Goal: Information Seeking & Learning: Learn about a topic

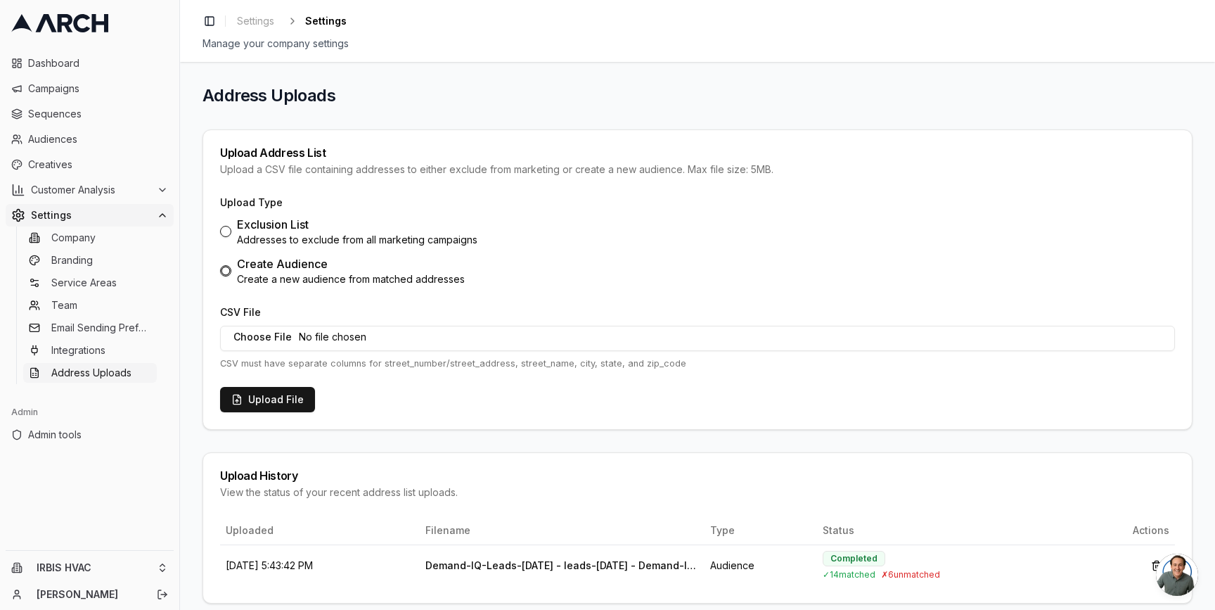
scroll to position [15, 0]
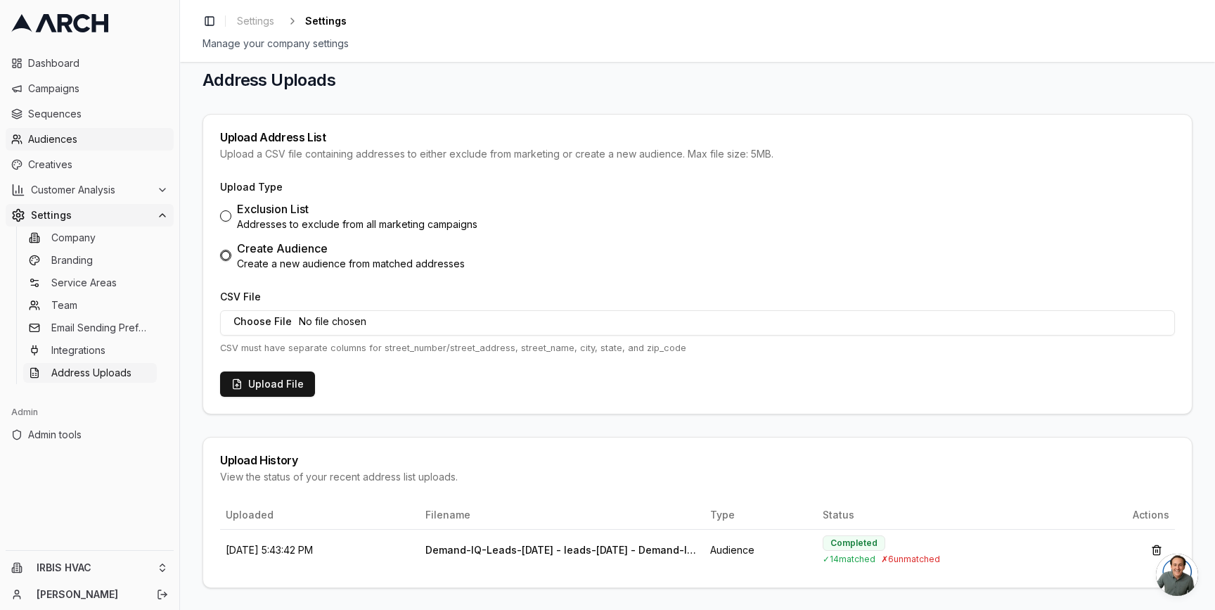
click at [78, 130] on link "Audiences" at bounding box center [90, 139] width 168 height 22
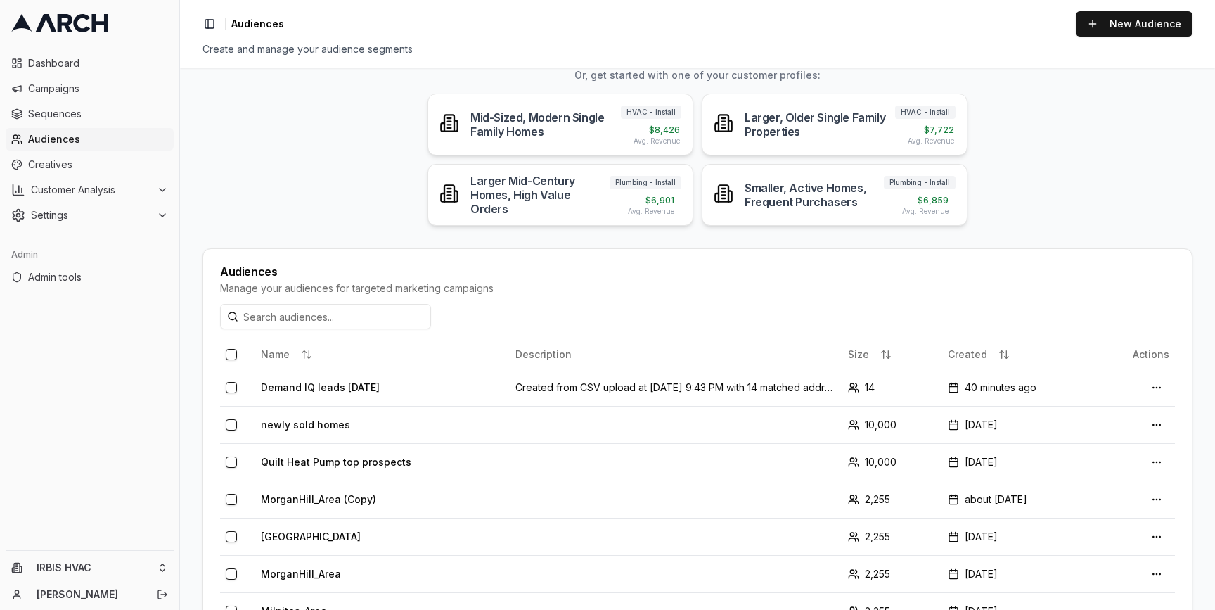
scroll to position [110, 0]
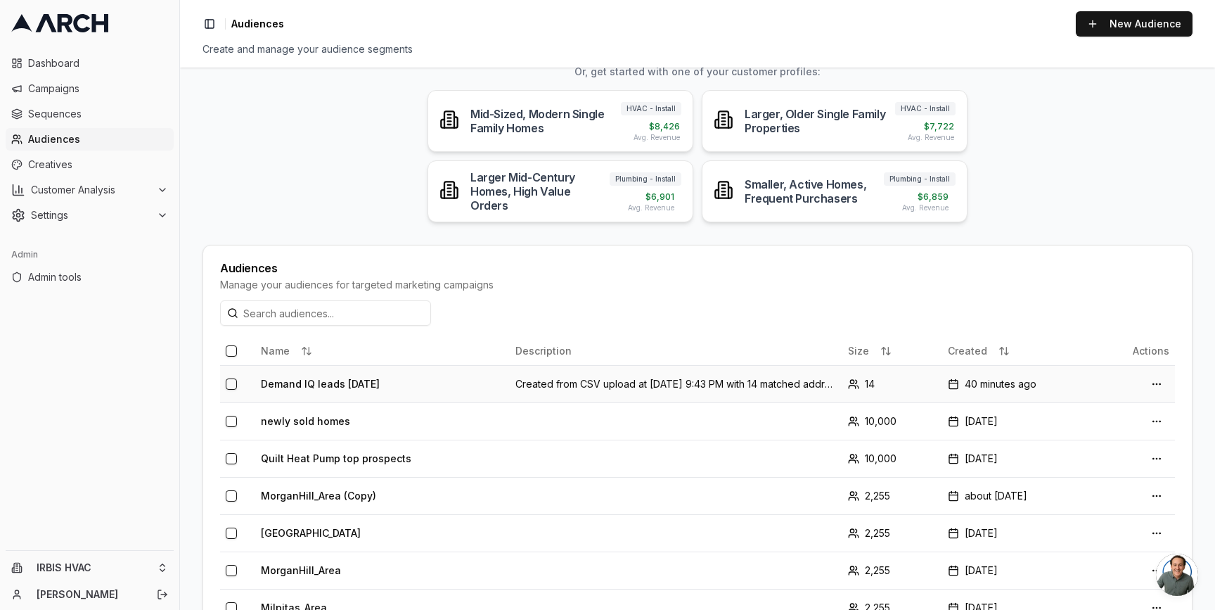
click at [340, 387] on td "Demand IQ leads Aug 22 2025" at bounding box center [382, 383] width 255 height 37
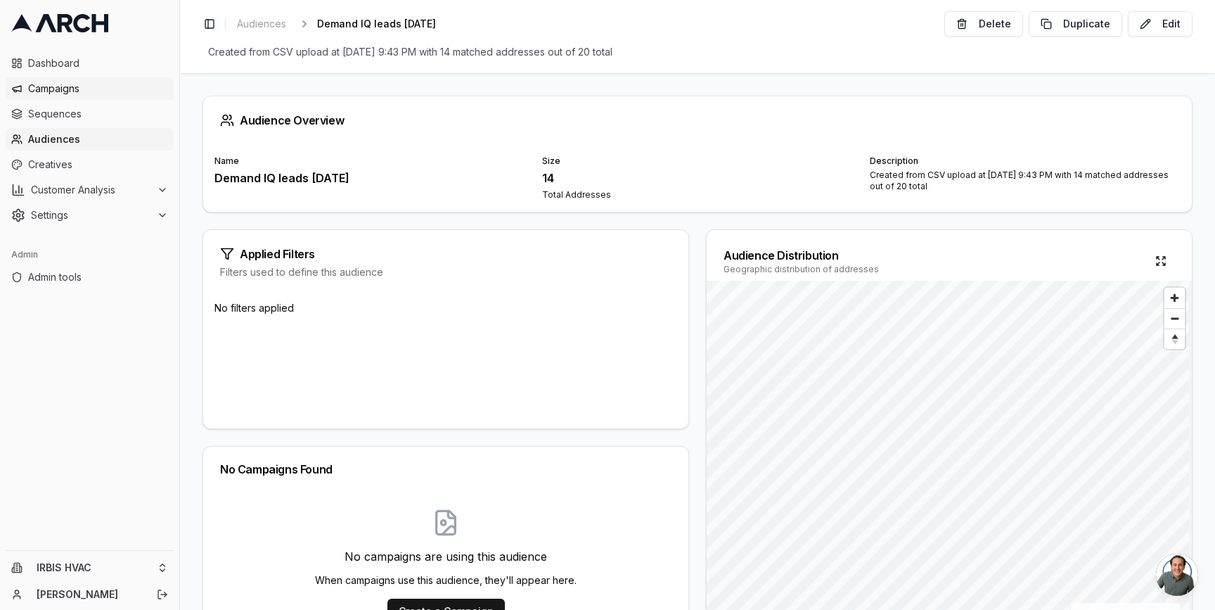
click at [88, 83] on span "Campaigns" at bounding box center [98, 89] width 140 height 14
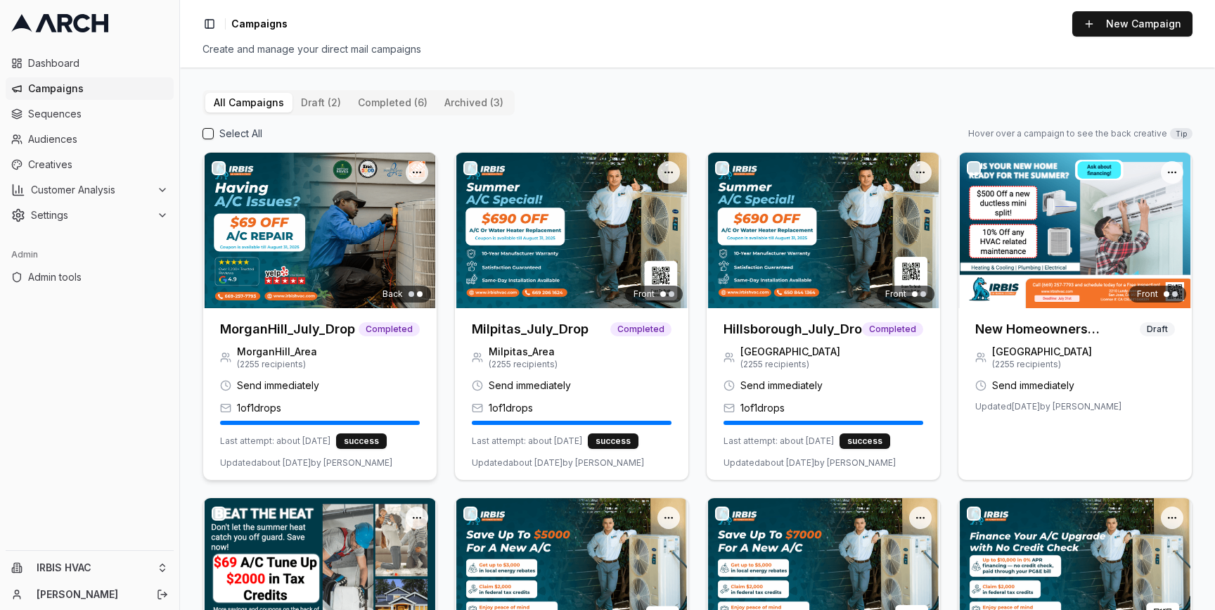
click at [316, 231] on img at bounding box center [319, 230] width 233 height 155
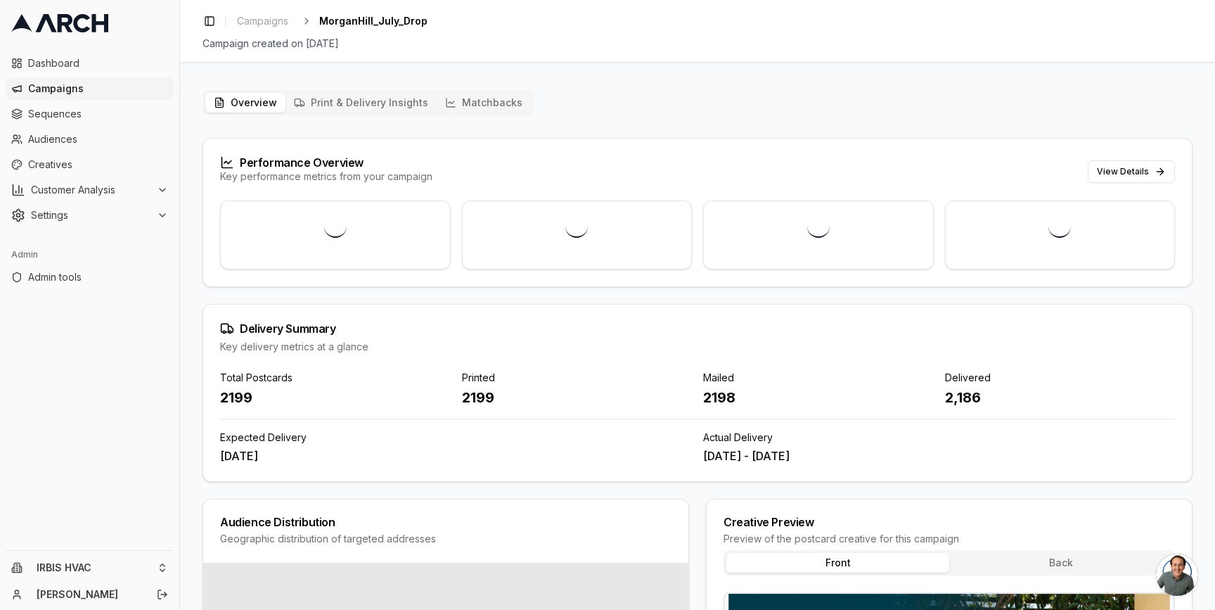
click at [469, 100] on button "Matchbacks" at bounding box center [484, 103] width 94 height 20
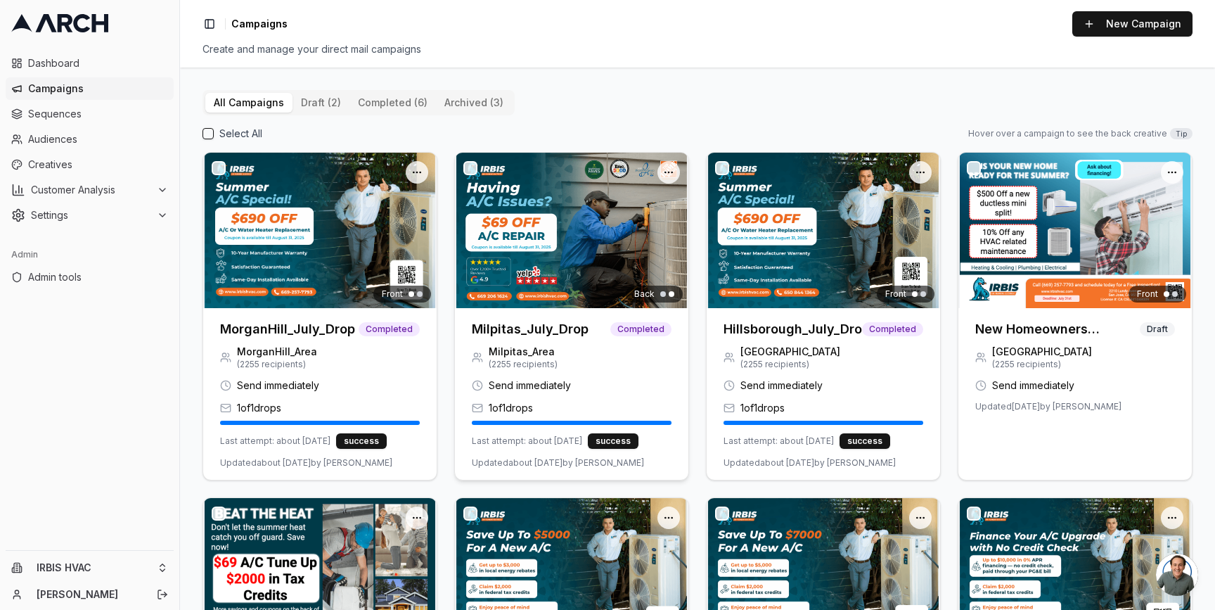
click at [557, 259] on img at bounding box center [571, 230] width 233 height 155
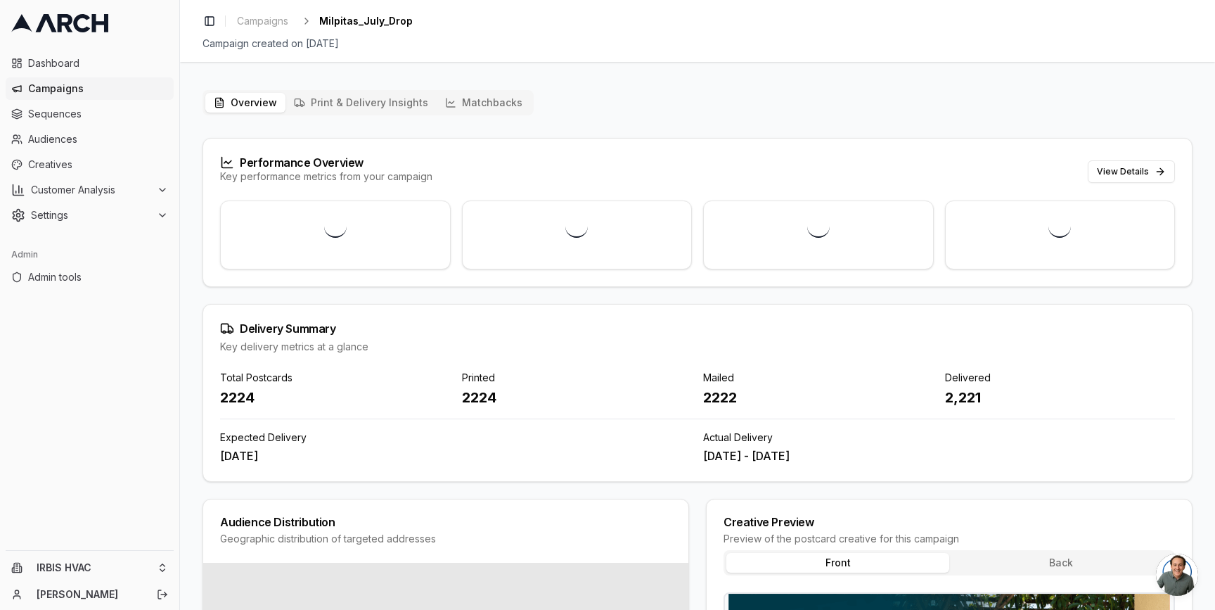
click at [481, 98] on button "Matchbacks" at bounding box center [484, 103] width 94 height 20
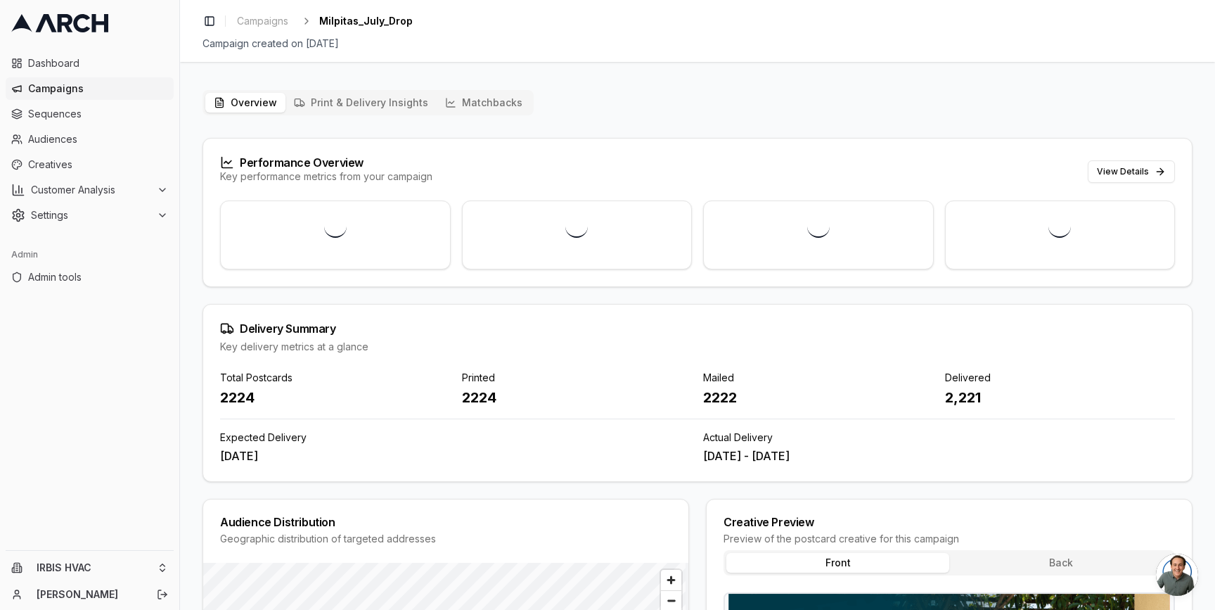
click at [461, 116] on div "Overview Print & Delivery Insights Matchbacks Performance Overview Key performa…" at bounding box center [697, 500] width 990 height 820
click at [460, 105] on button "Matchbacks" at bounding box center [484, 103] width 94 height 20
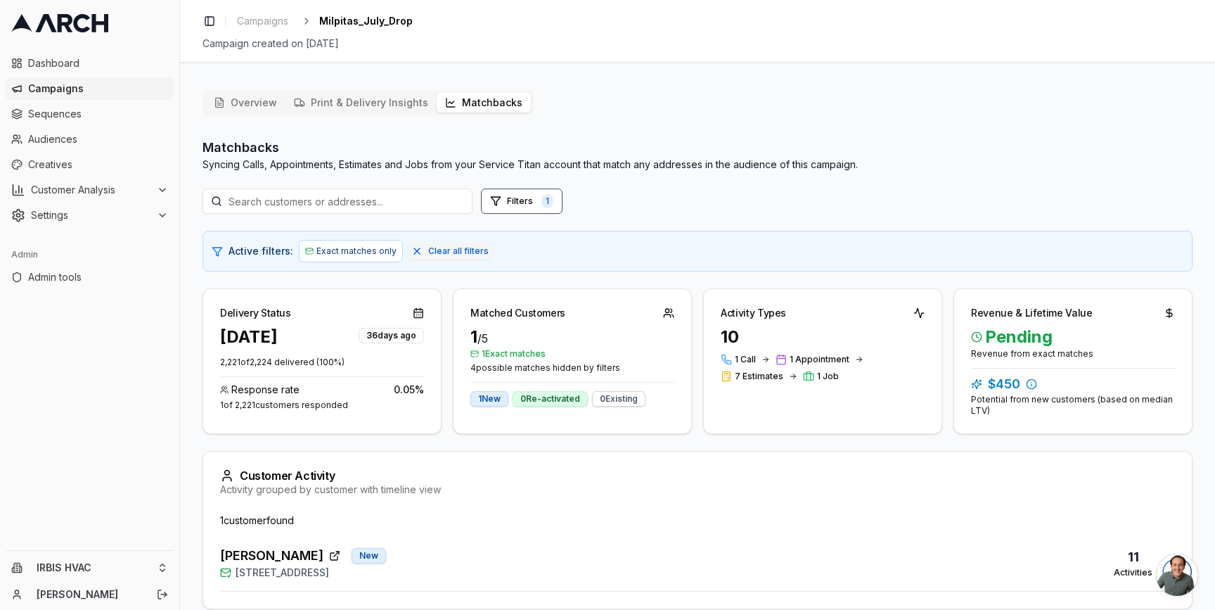
click at [482, 567] on div "Kathir Govind New 1549 Portola Drive, Milpitas, CA 95035 11 Activities" at bounding box center [692, 563] width 944 height 34
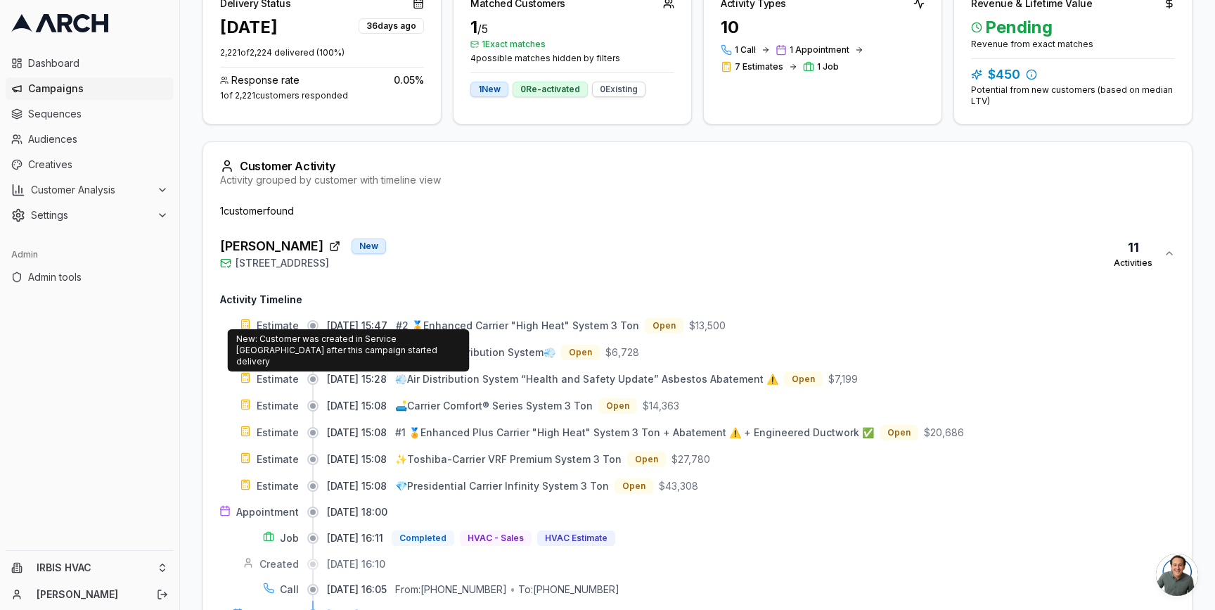
scroll to position [416, 0]
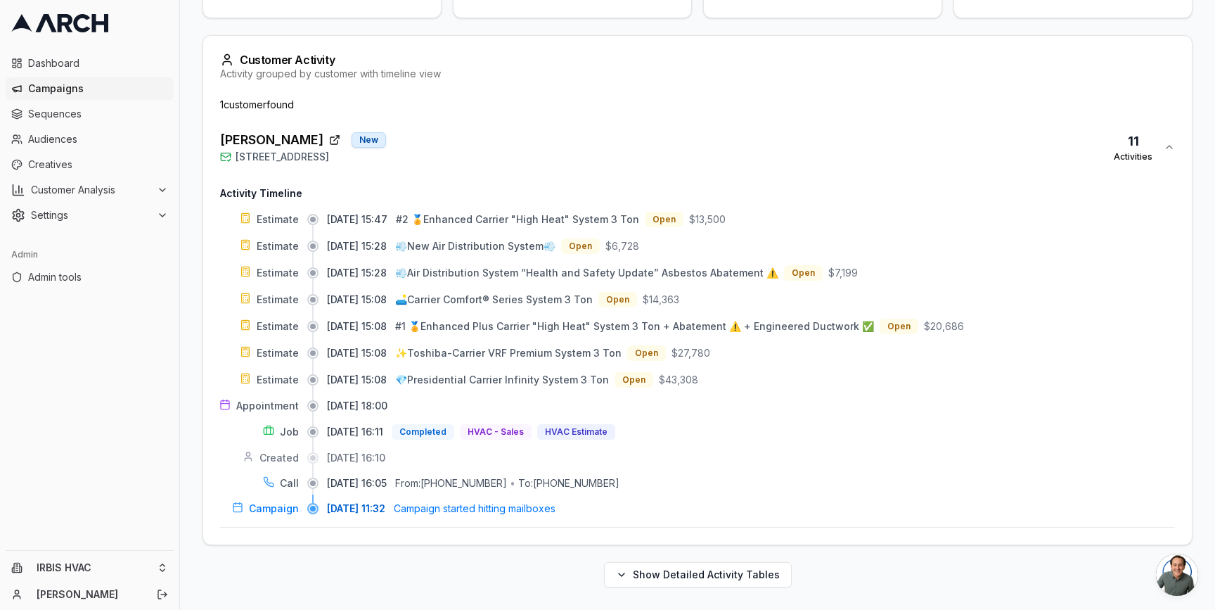
click at [198, 167] on div "Overview Print & Delivery Insights Matchbacks Matchbacks Syncing Calls, Appoint…" at bounding box center [697, 136] width 1035 height 946
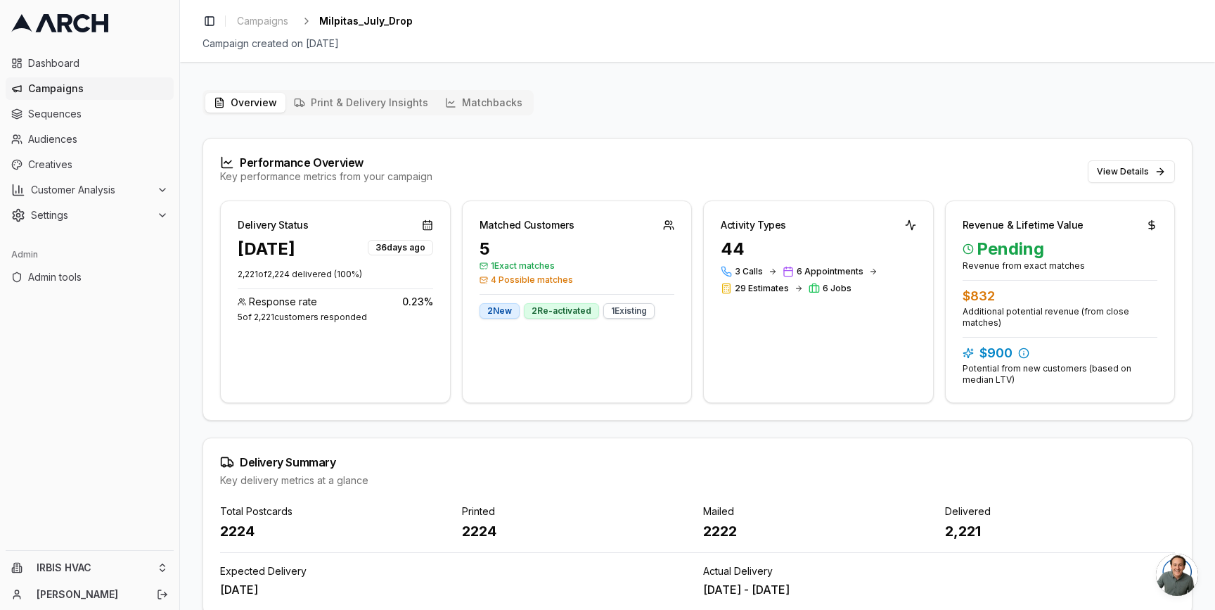
click at [468, 104] on button "Matchbacks" at bounding box center [484, 103] width 94 height 20
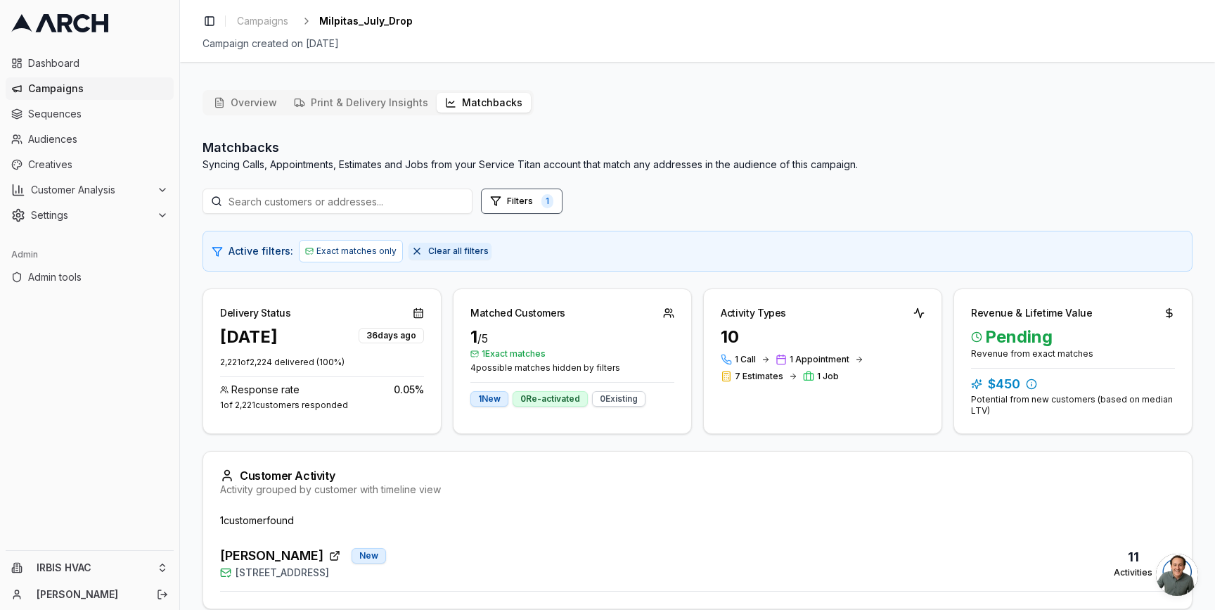
click at [460, 250] on span "Clear all filters" at bounding box center [458, 250] width 60 height 11
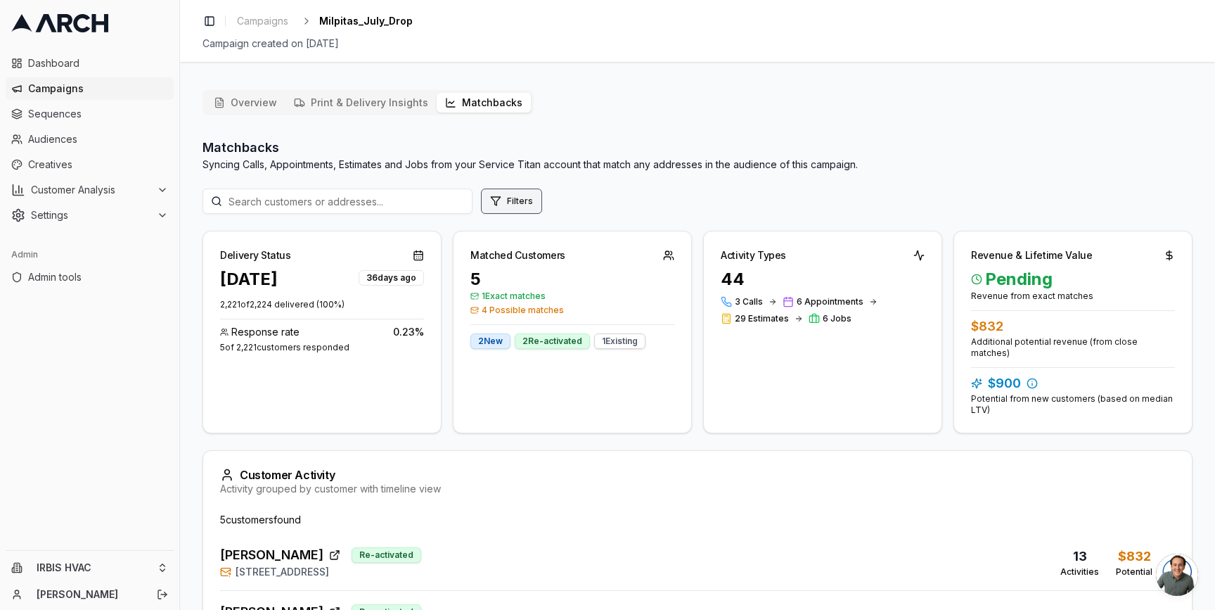
click at [506, 197] on button "Filters" at bounding box center [511, 200] width 61 height 25
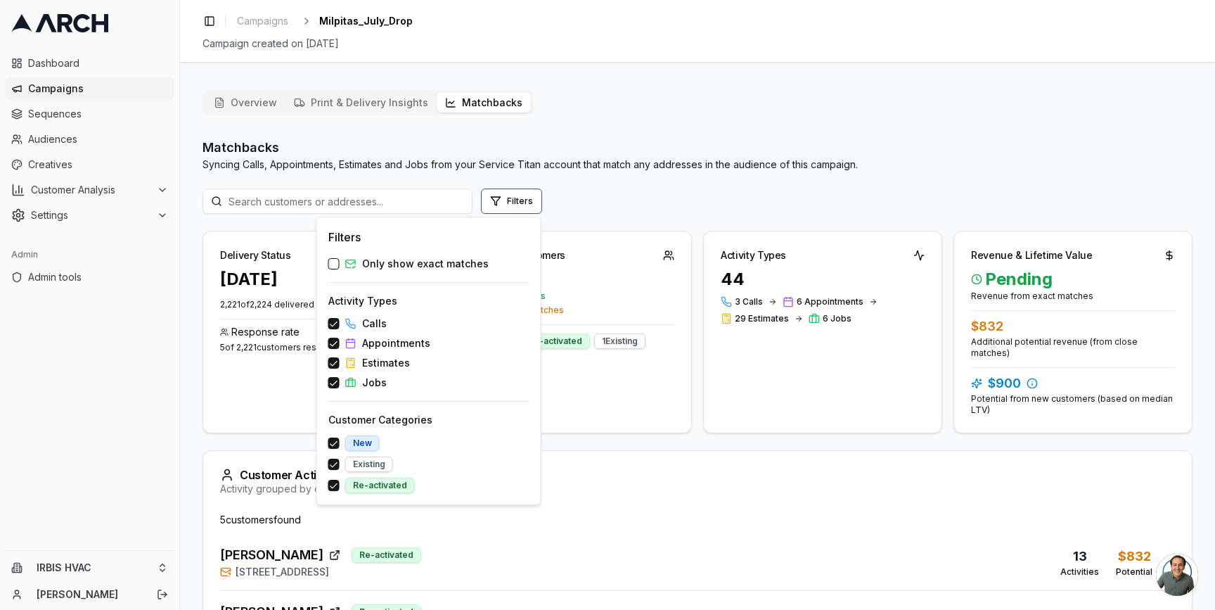
click at [442, 257] on span "Only show exact matches" at bounding box center [425, 264] width 127 height 14
click at [340, 258] on button "Only show exact matches" at bounding box center [333, 263] width 11 height 11
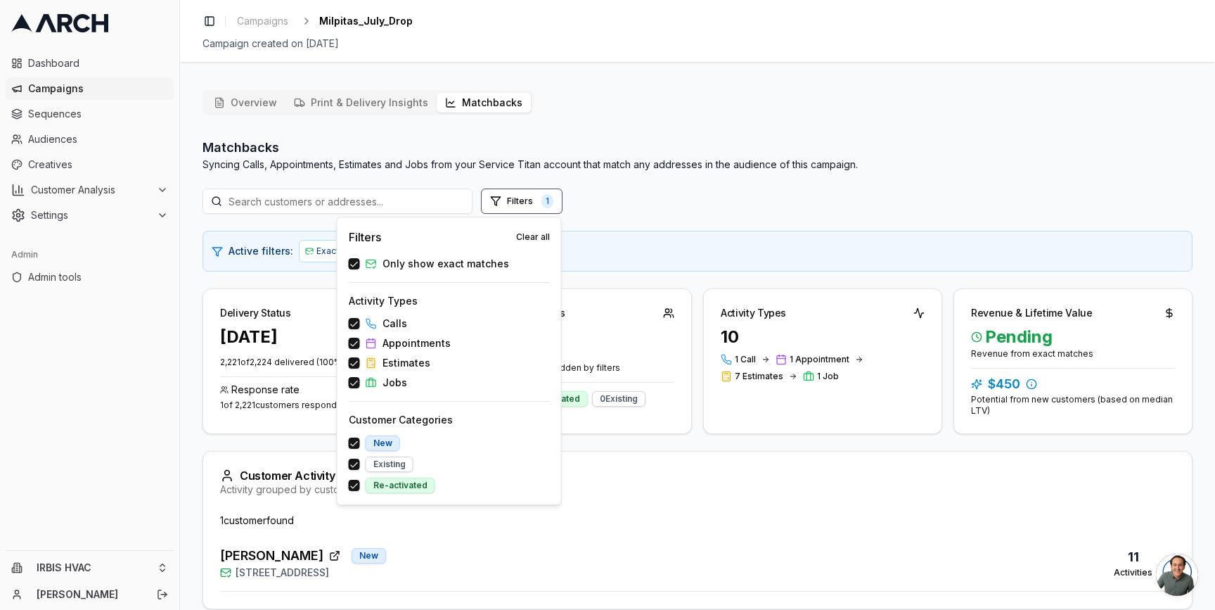
click at [179, 541] on div "Dashboard Campaigns Sequences Audiences Creatives Customer Analysis Settings Ad…" at bounding box center [90, 305] width 180 height 610
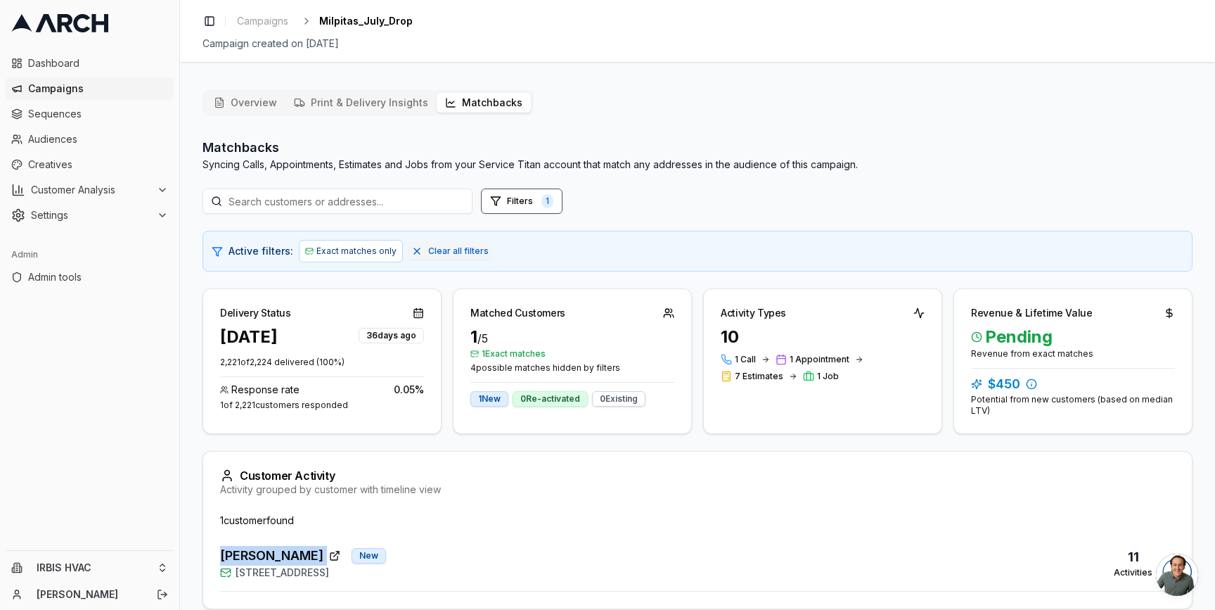
drag, startPoint x: 204, startPoint y: 555, endPoint x: 312, endPoint y: 559, distance: 108.3
click at [312, 559] on div "1 customer found Kathir Govind New 1549 Portola Drive, Milpitas, CA 95035 11 Ac…" at bounding box center [697, 560] width 989 height 95
click at [334, 555] on icon "button" at bounding box center [336, 553] width 5 height 5
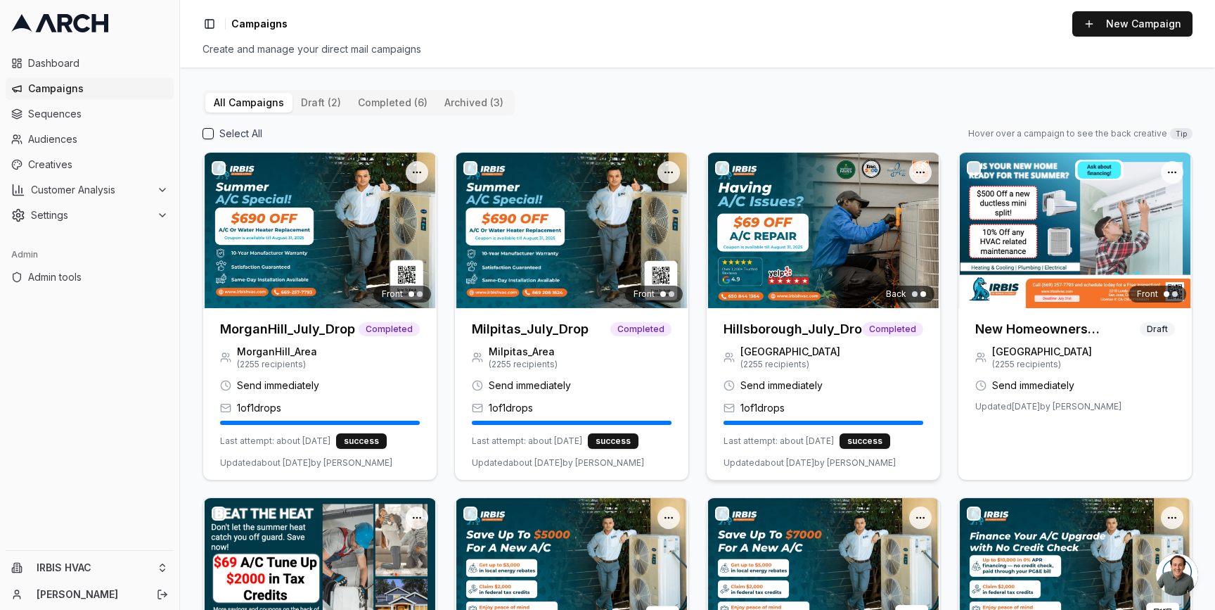
click at [807, 293] on img at bounding box center [823, 230] width 233 height 155
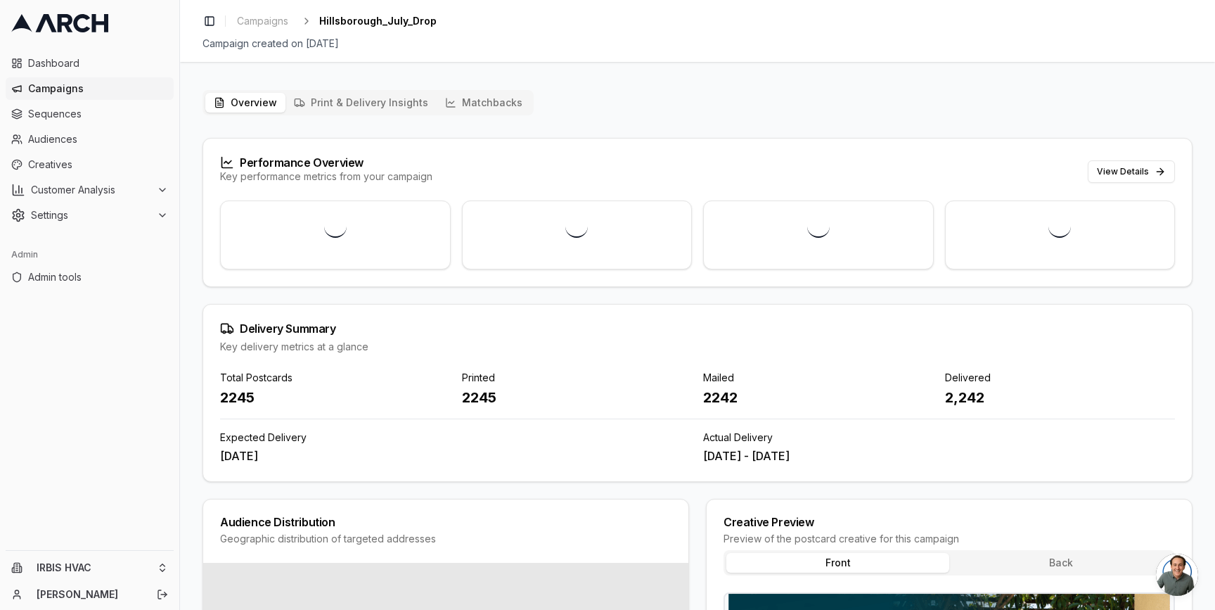
click at [498, 103] on button "Matchbacks" at bounding box center [484, 103] width 94 height 20
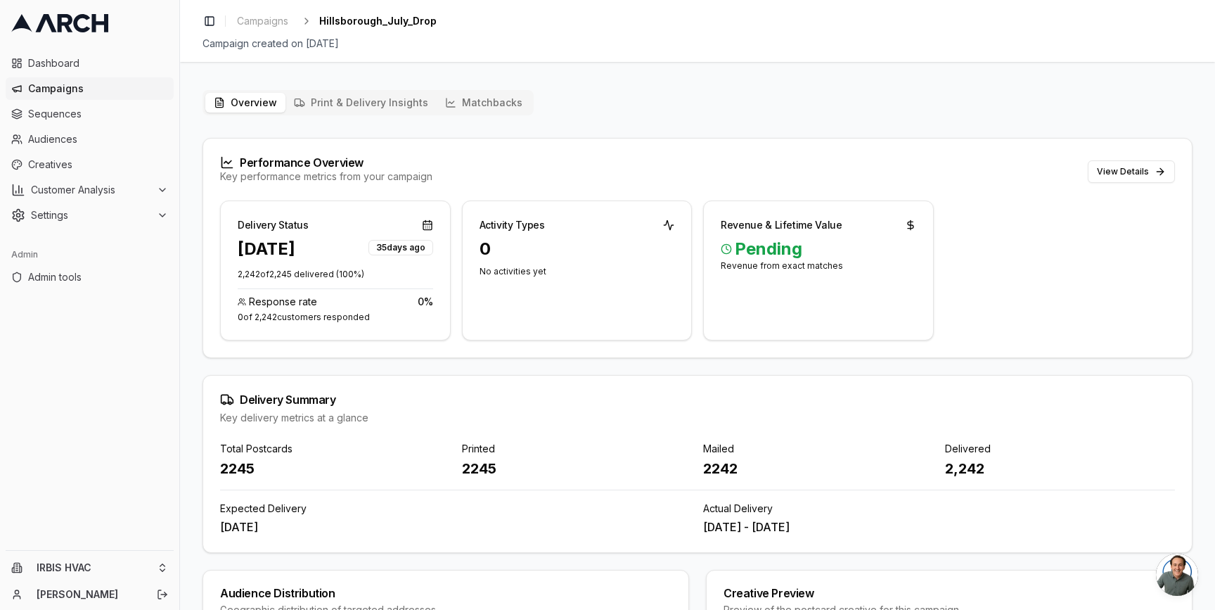
click at [262, 106] on button "Overview" at bounding box center [245, 103] width 80 height 20
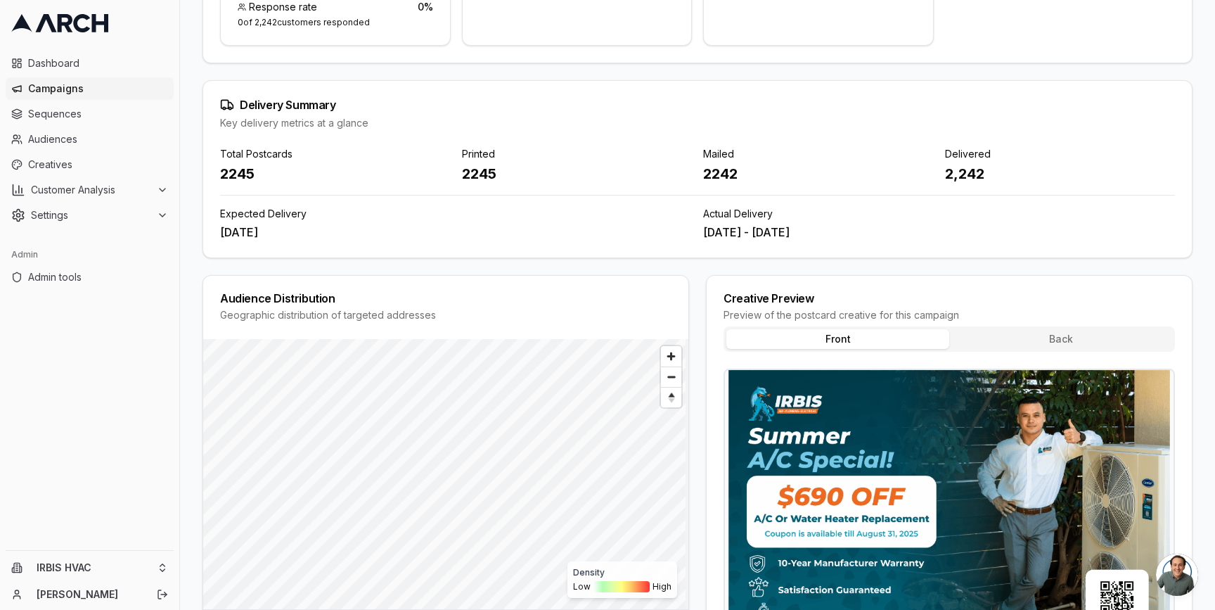
scroll to position [392, 0]
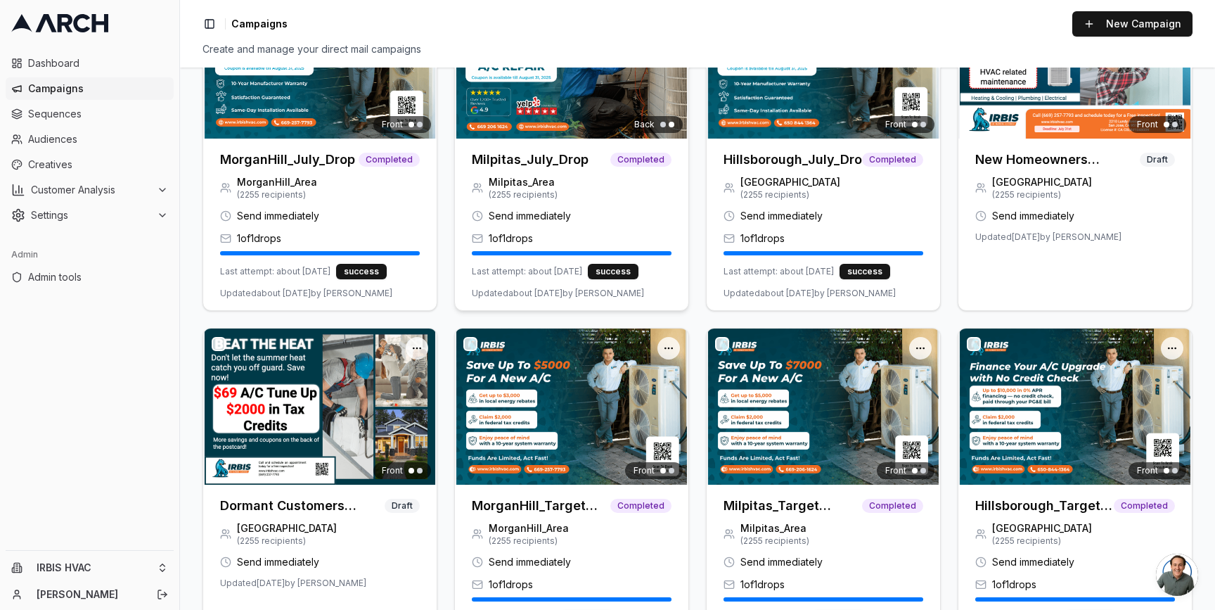
scroll to position [237, 0]
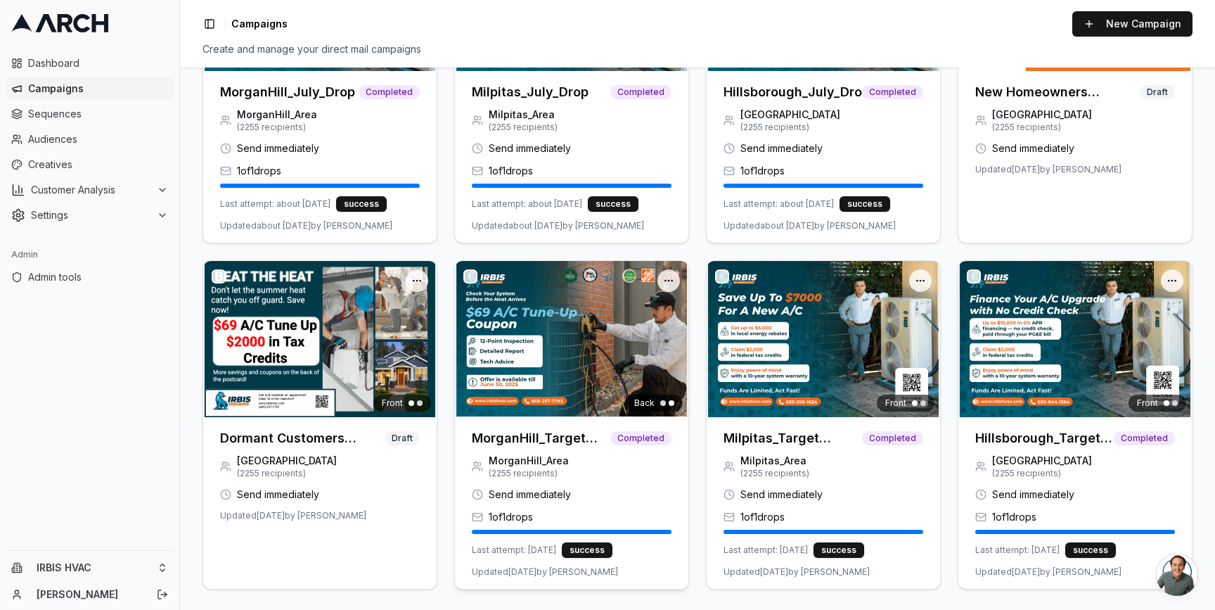
click at [568, 333] on img at bounding box center [571, 338] width 233 height 155
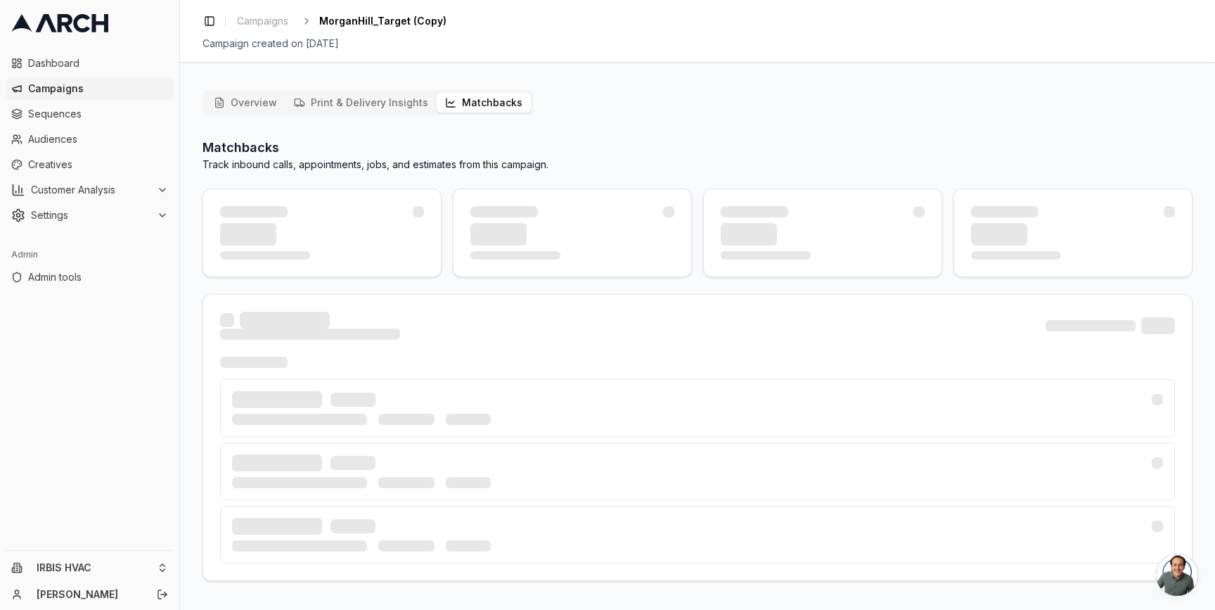
click at [467, 107] on button "Matchbacks" at bounding box center [484, 103] width 94 height 20
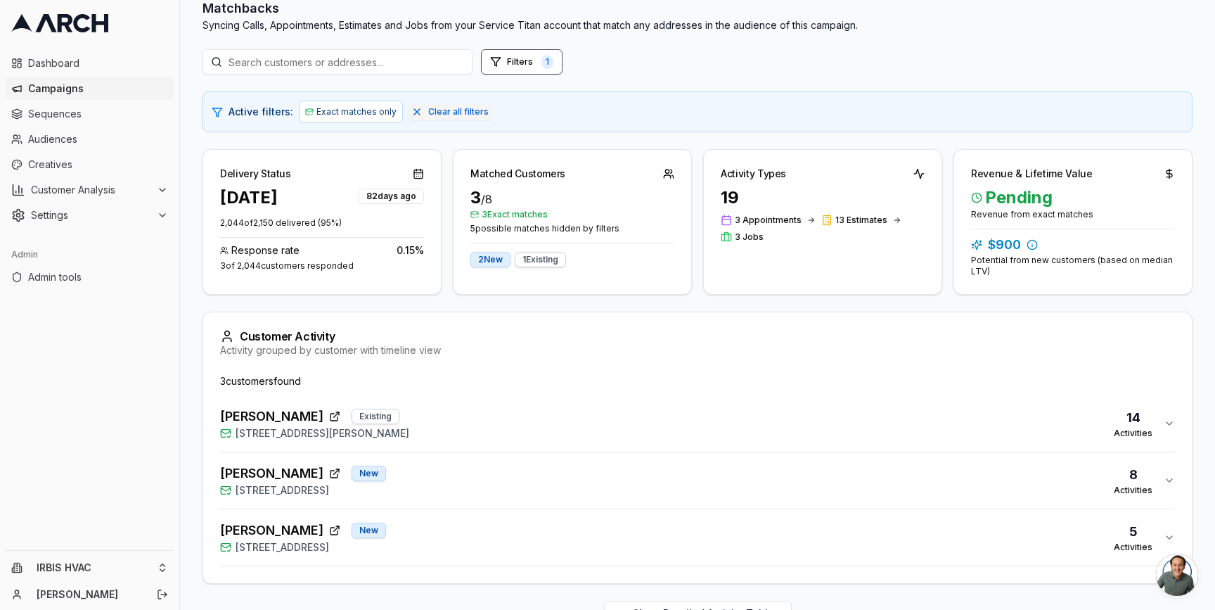
scroll to position [178, 0]
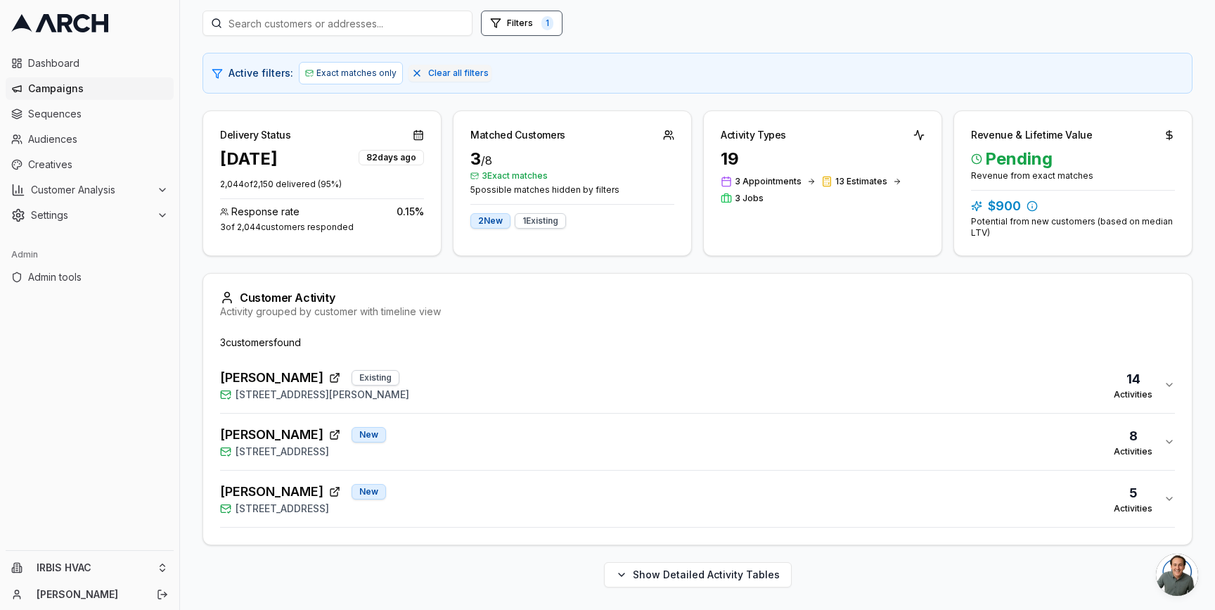
click at [518, 395] on div "Maria Martinez Existing 400 West Edmundson Avenue, Morgan Hill, CA 95037 14 Act…" at bounding box center [692, 385] width 944 height 34
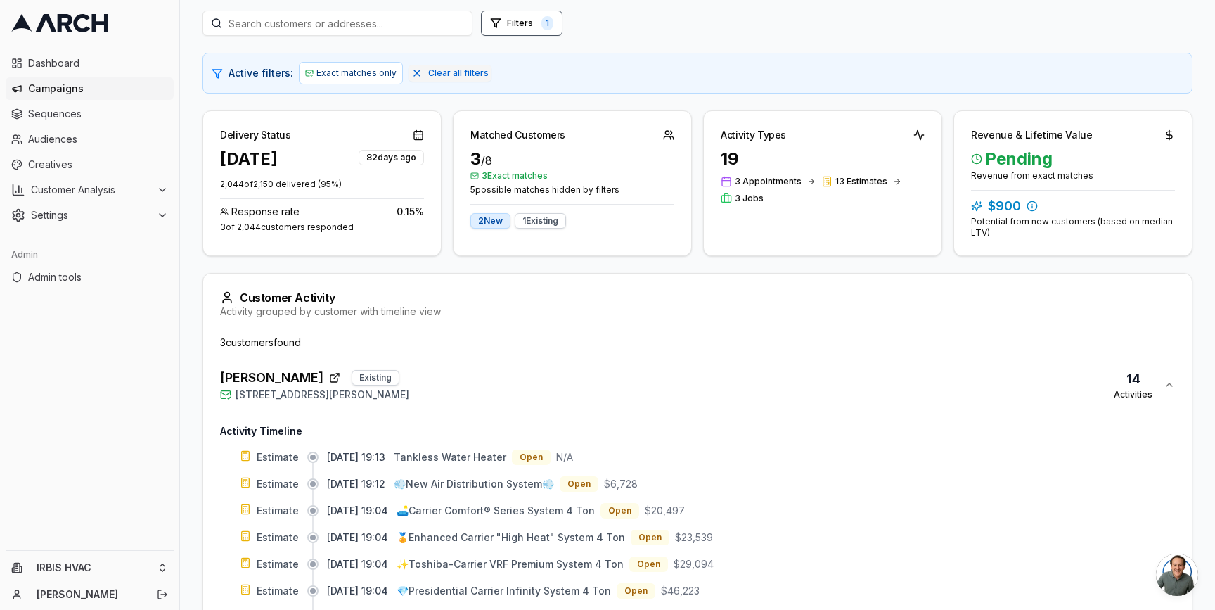
click at [518, 394] on div "Maria Martinez Existing 400 West Edmundson Avenue, Morgan Hill, CA 95037 14 Act…" at bounding box center [692, 385] width 944 height 34
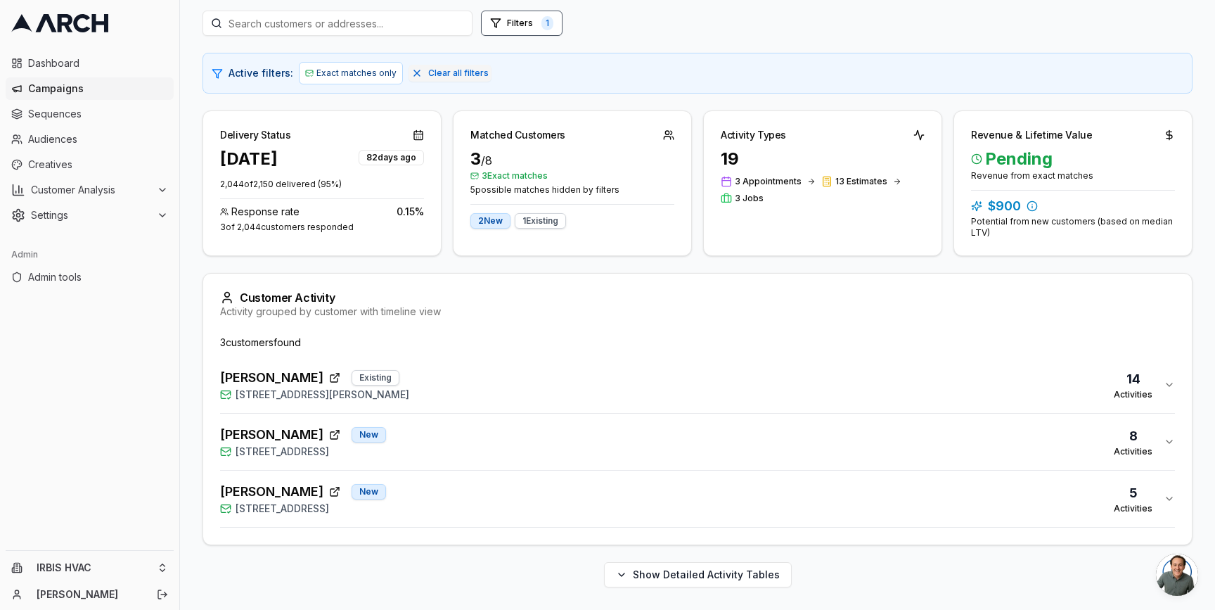
click at [522, 438] on div "Becky Hatakeyama New 16735 Fountain Avenue, Morgan Hill, CA 95037 8 Activities" at bounding box center [692, 442] width 944 height 34
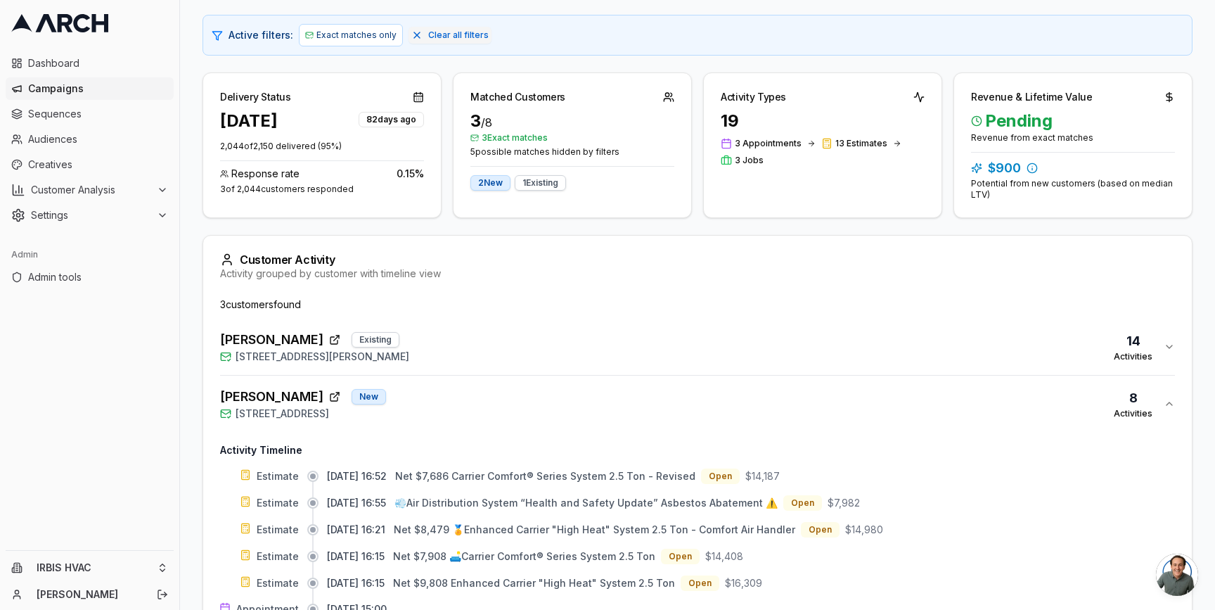
click at [506, 405] on div "Becky Hatakeyama New 16735 Fountain Avenue, Morgan Hill, CA 95037 8 Activities" at bounding box center [692, 404] width 944 height 34
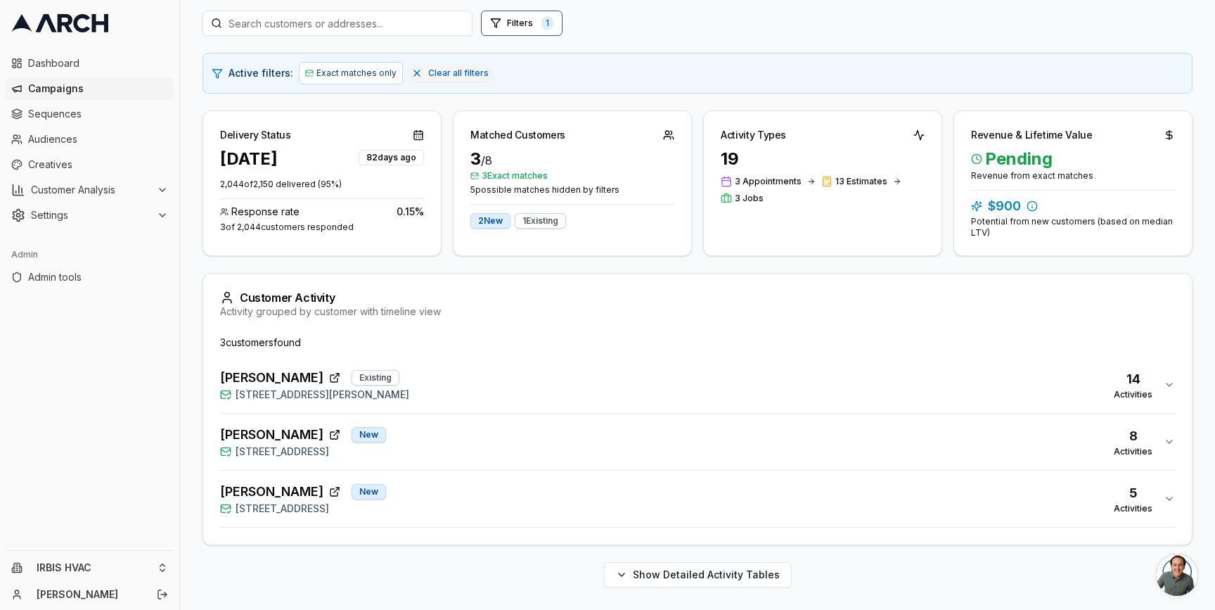
click at [498, 434] on div "Becky Hatakeyama New 16735 Fountain Avenue, Morgan Hill, CA 95037 8 Activities" at bounding box center [692, 442] width 944 height 34
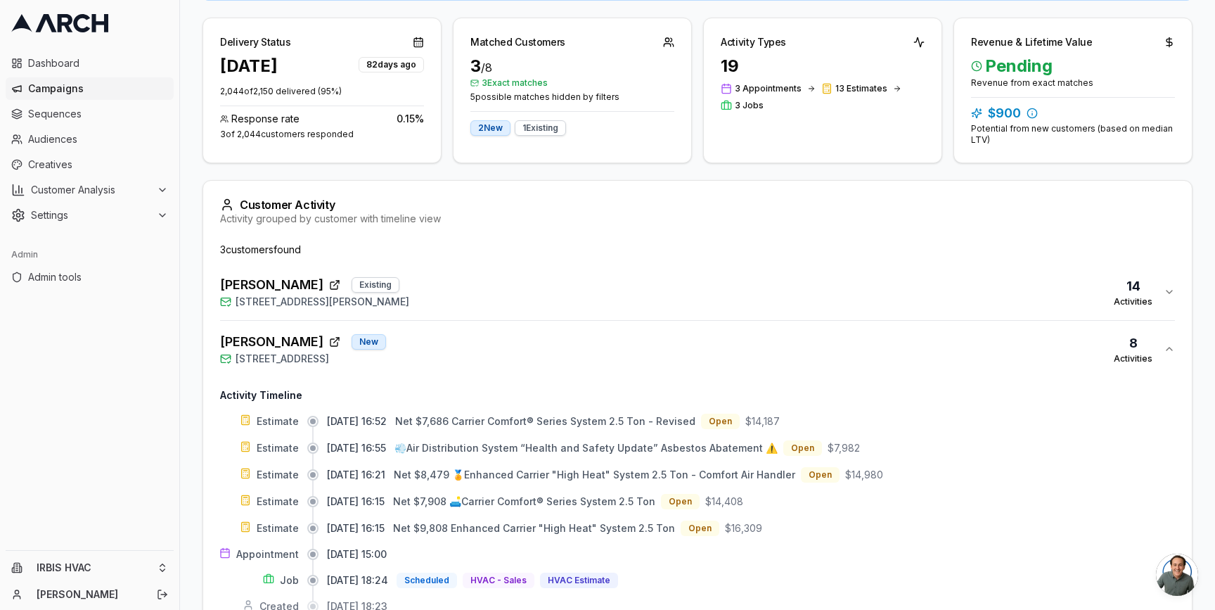
scroll to position [257, 0]
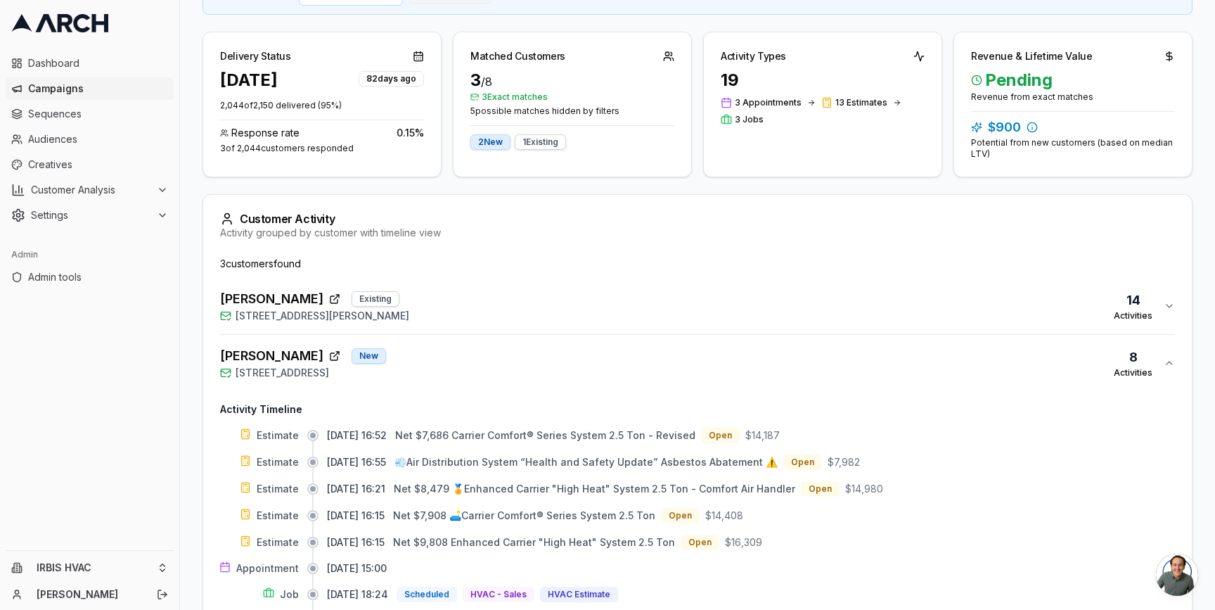
click at [489, 352] on div "Becky Hatakeyama New 16735 Fountain Avenue, Morgan Hill, CA 95037 8 Activities" at bounding box center [692, 363] width 944 height 34
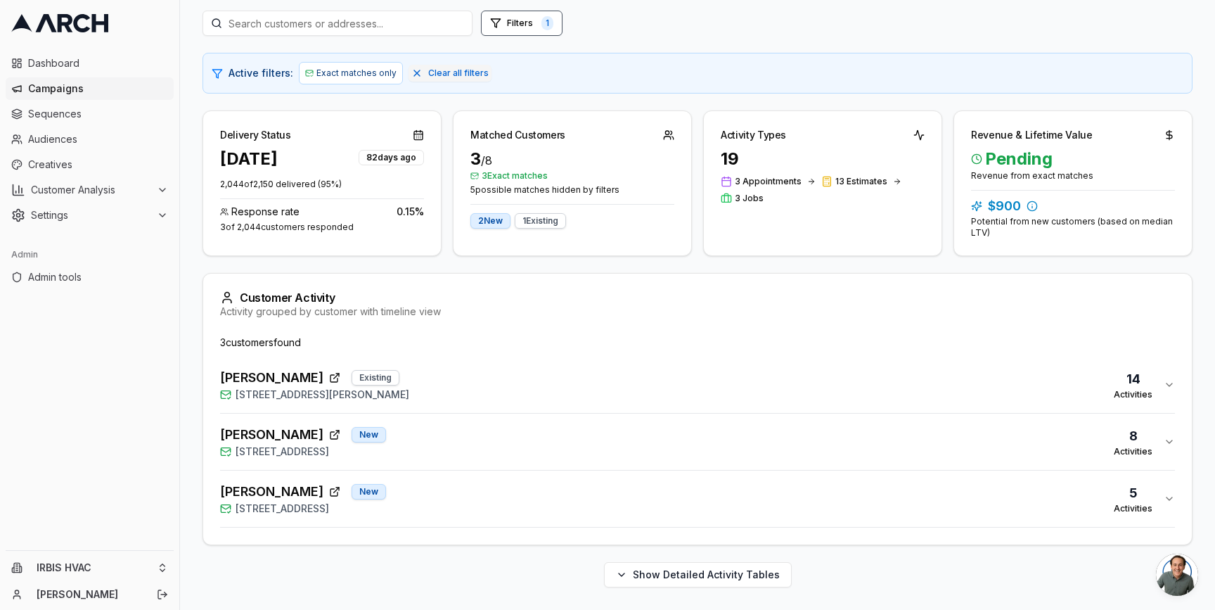
click at [480, 499] on div "Robert Benich New 1792 Pinecone Court, Morgan Hill, CA 95037 5 Activities" at bounding box center [692, 499] width 944 height 34
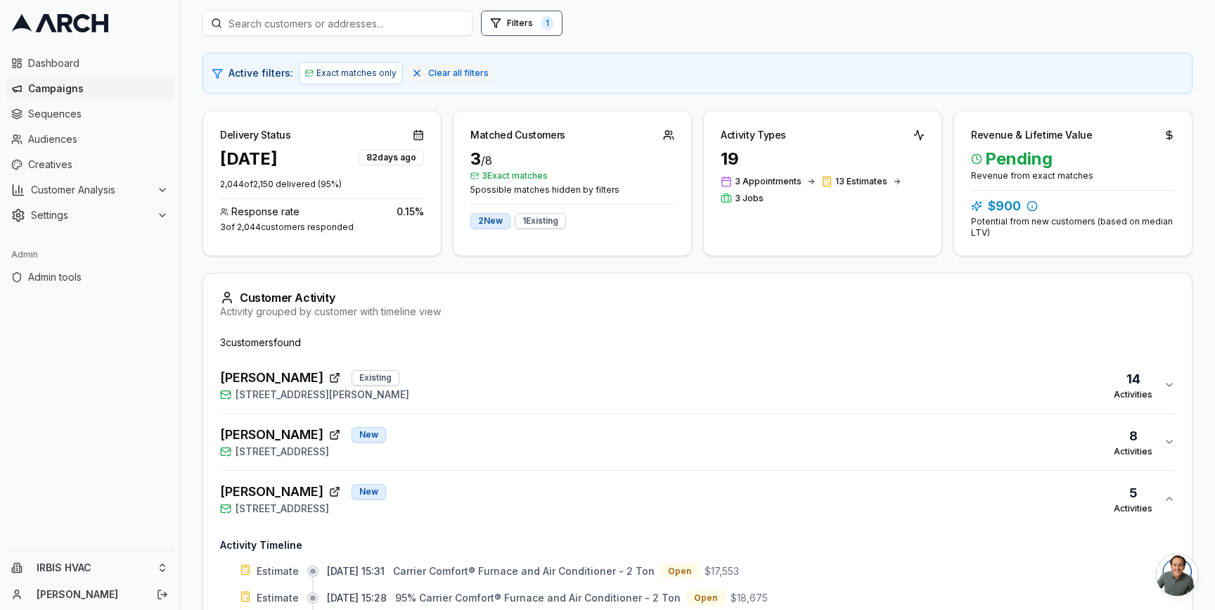
scroll to position [371, 0]
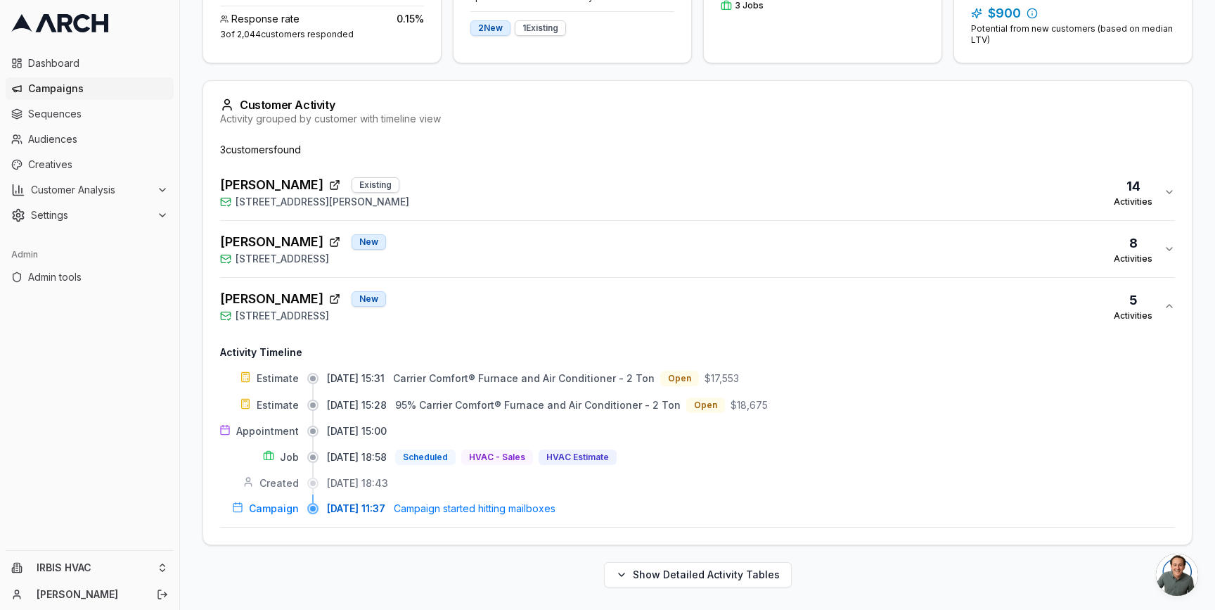
click at [476, 302] on div "Robert Benich New 1792 Pinecone Court, Morgan Hill, CA 95037 5 Activities" at bounding box center [692, 306] width 944 height 34
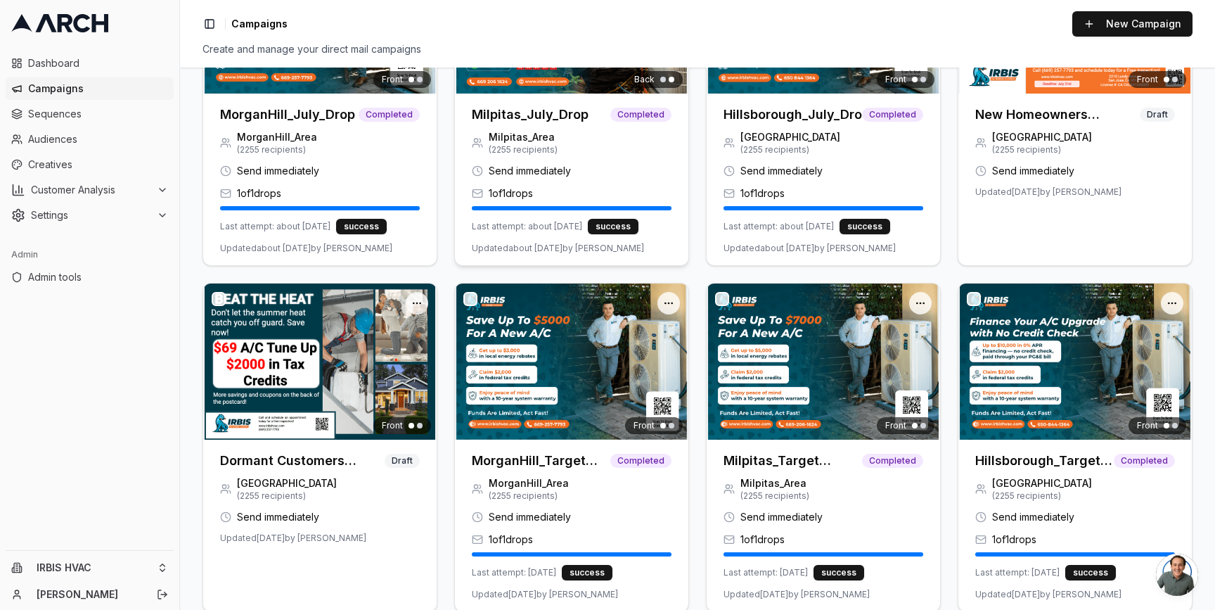
scroll to position [237, 0]
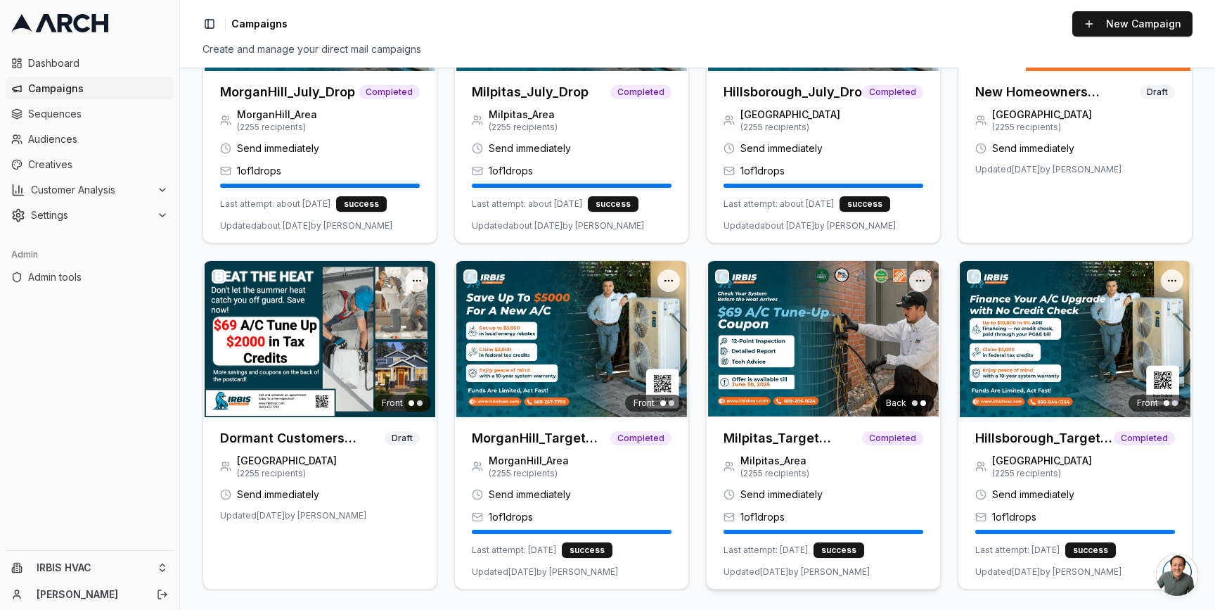
click at [778, 378] on img at bounding box center [823, 338] width 233 height 155
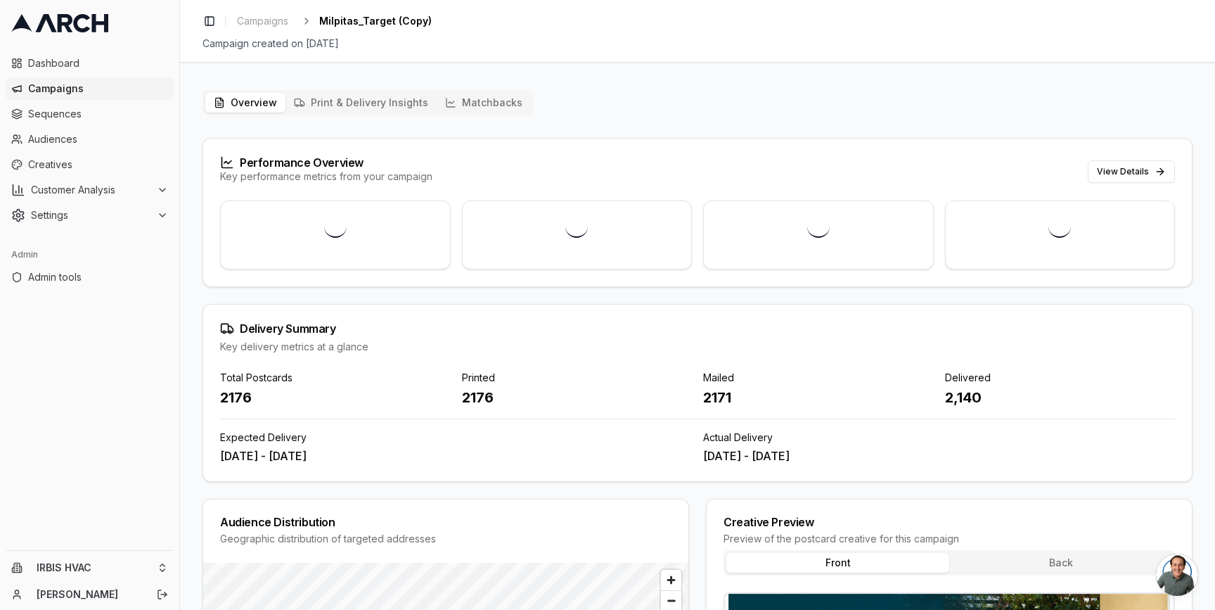
click at [475, 106] on button "Matchbacks" at bounding box center [484, 103] width 94 height 20
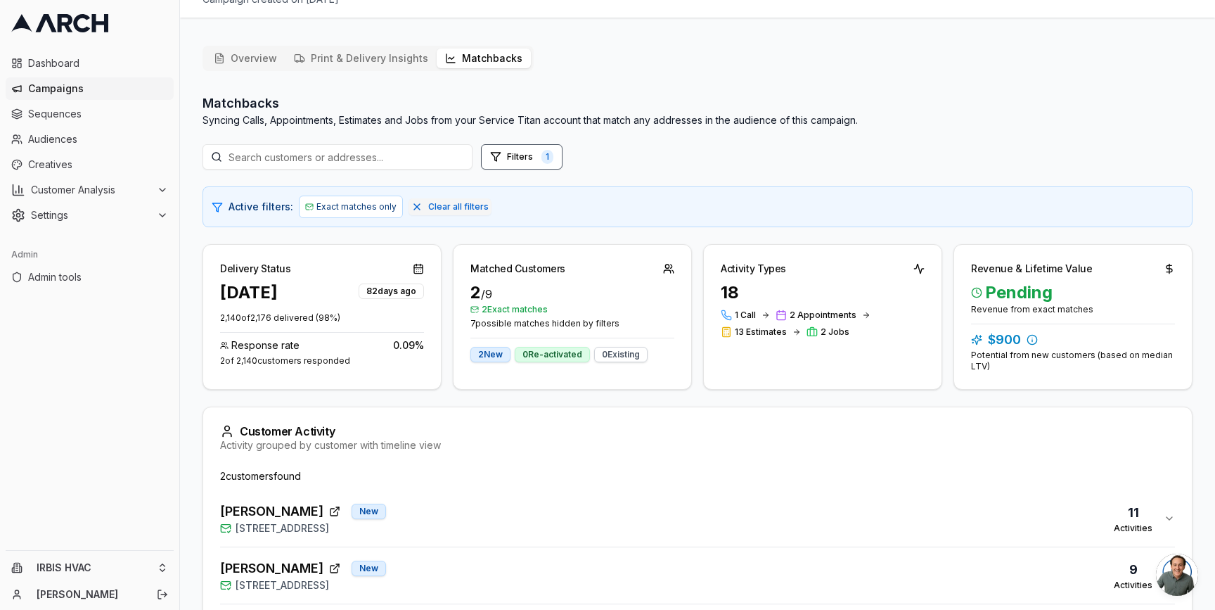
scroll to position [121, 0]
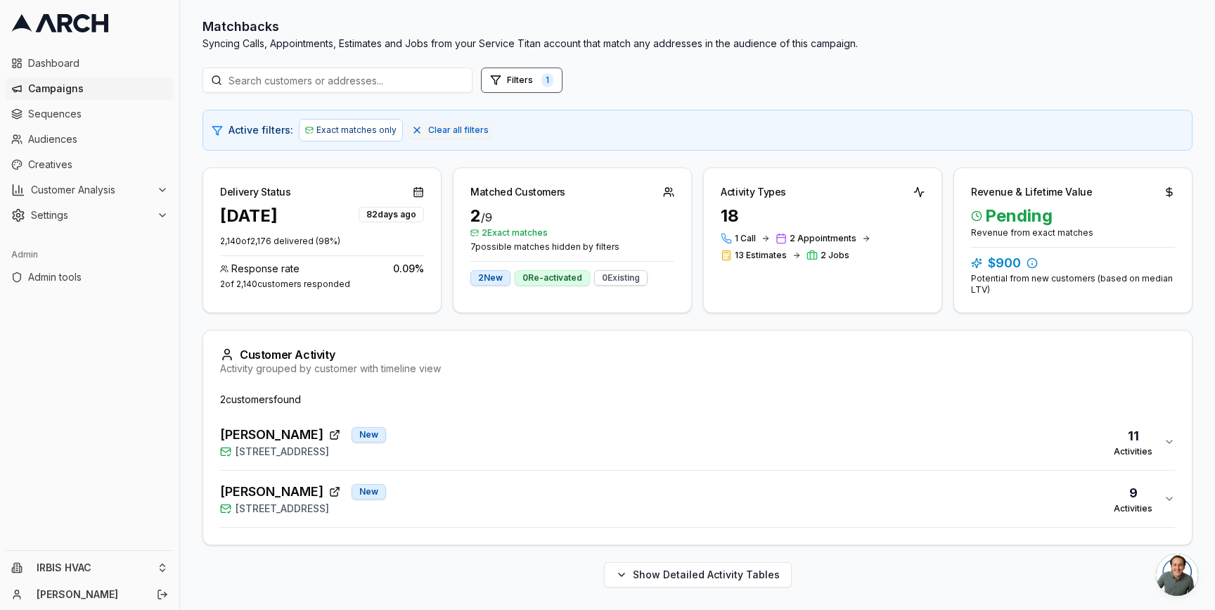
click at [495, 487] on div "Aswini Atibudhi New 1397 Yosemite Drive, Milpitas, CA 95035 9 Activities" at bounding box center [692, 499] width 944 height 34
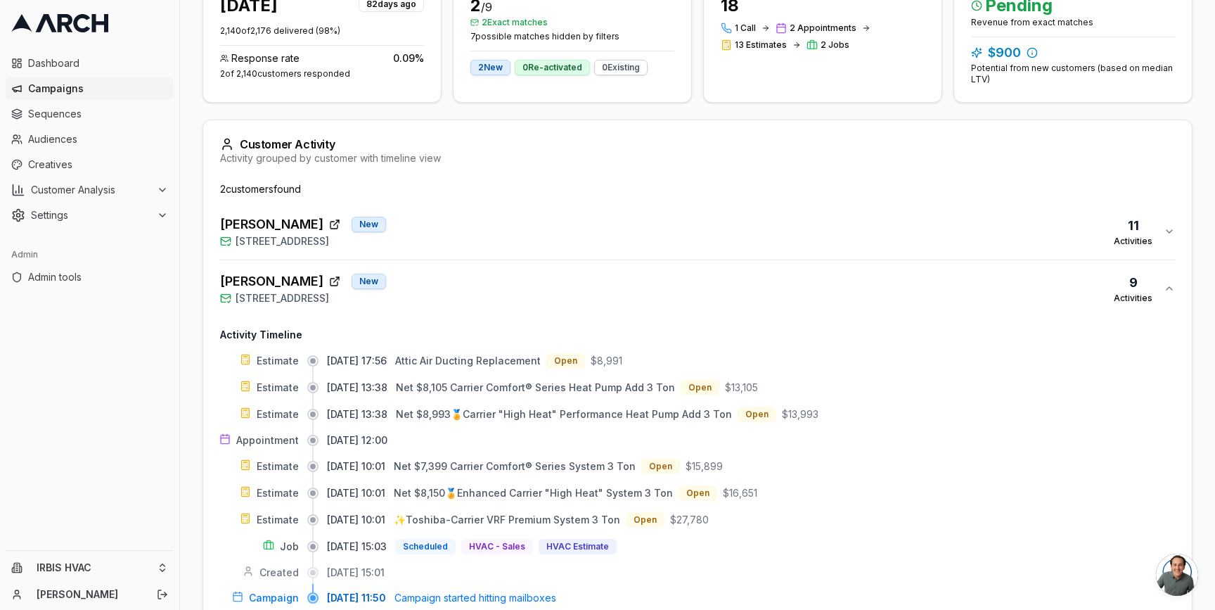
scroll to position [325, 0]
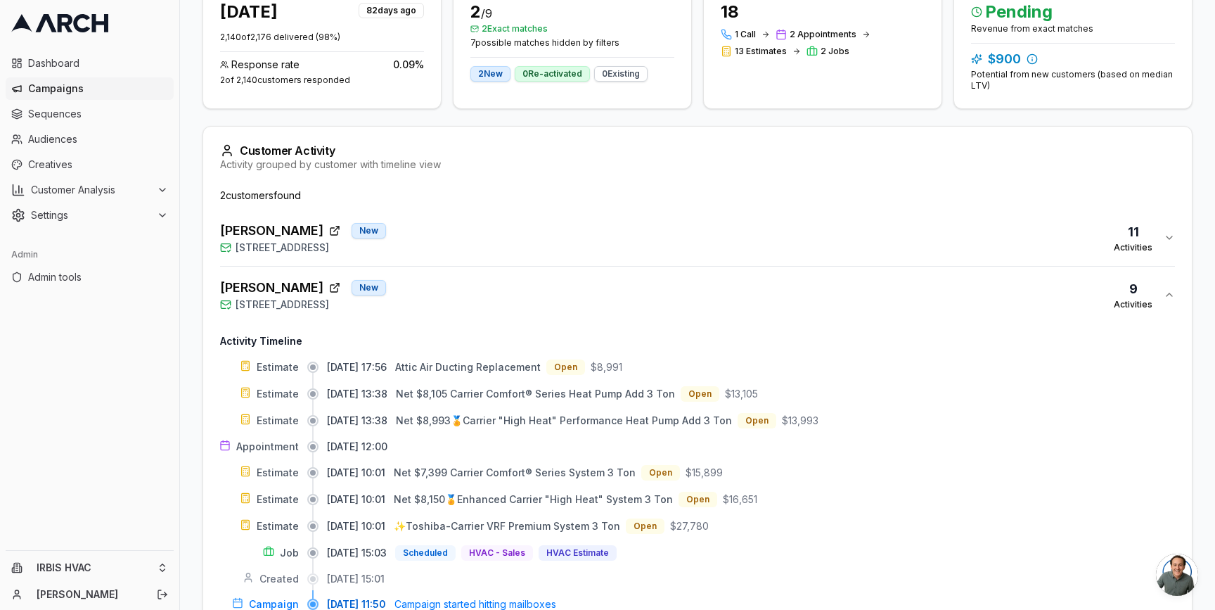
click at [503, 231] on div "[PERSON_NAME] [GEOGRAPHIC_DATA][STREET_ADDRESS] 11 Activities" at bounding box center [692, 238] width 944 height 34
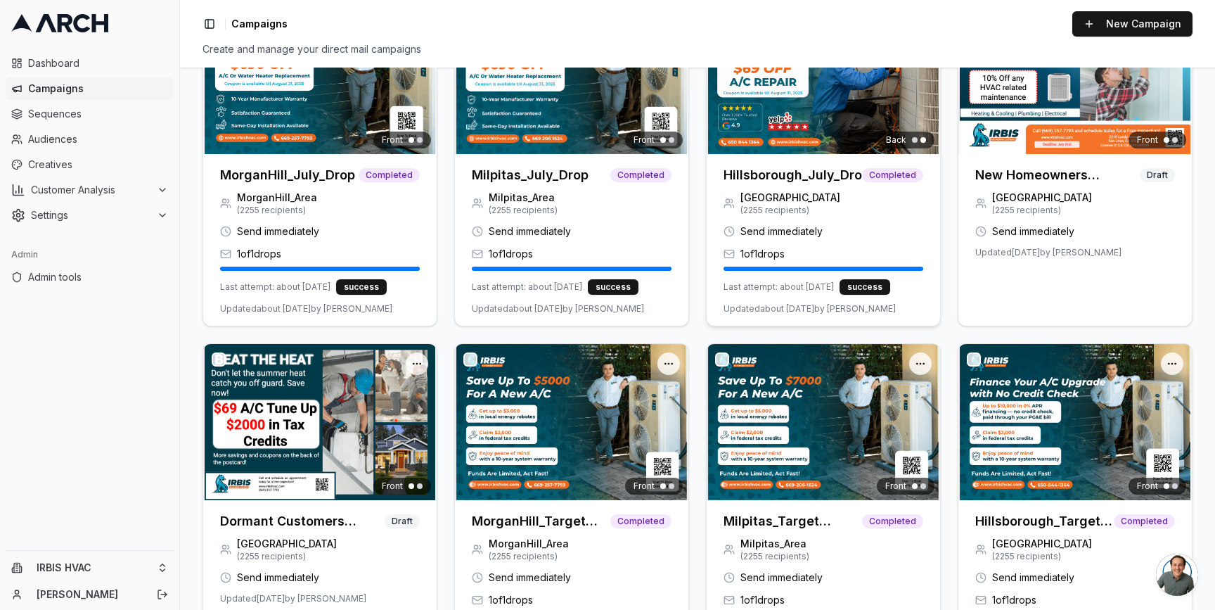
scroll to position [237, 0]
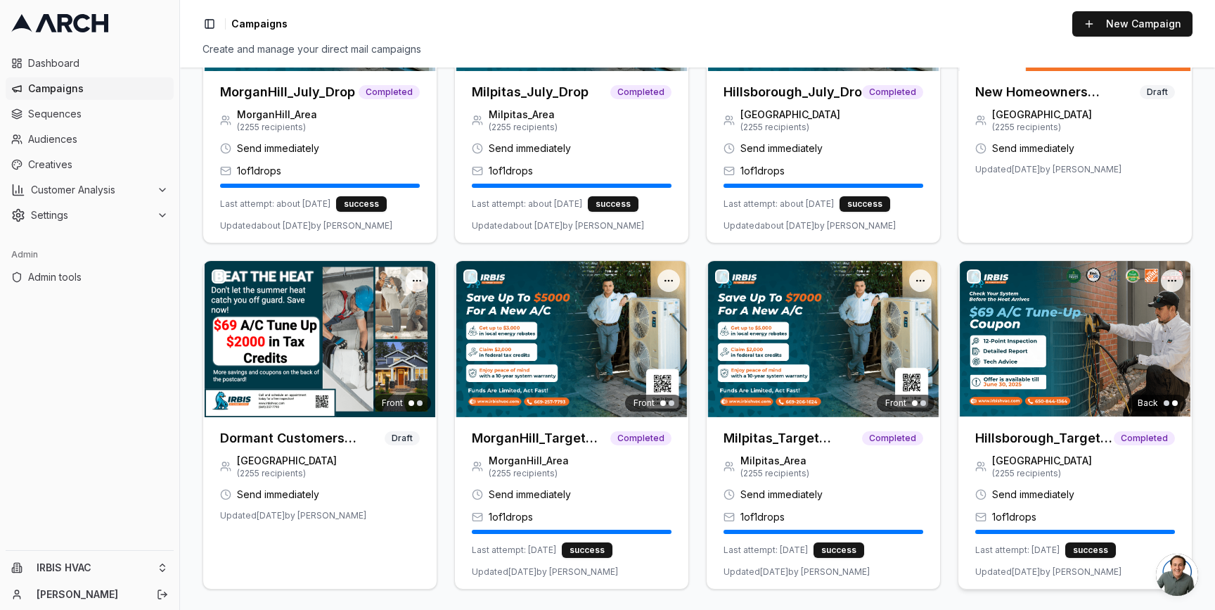
click at [1076, 377] on img at bounding box center [1074, 338] width 233 height 155
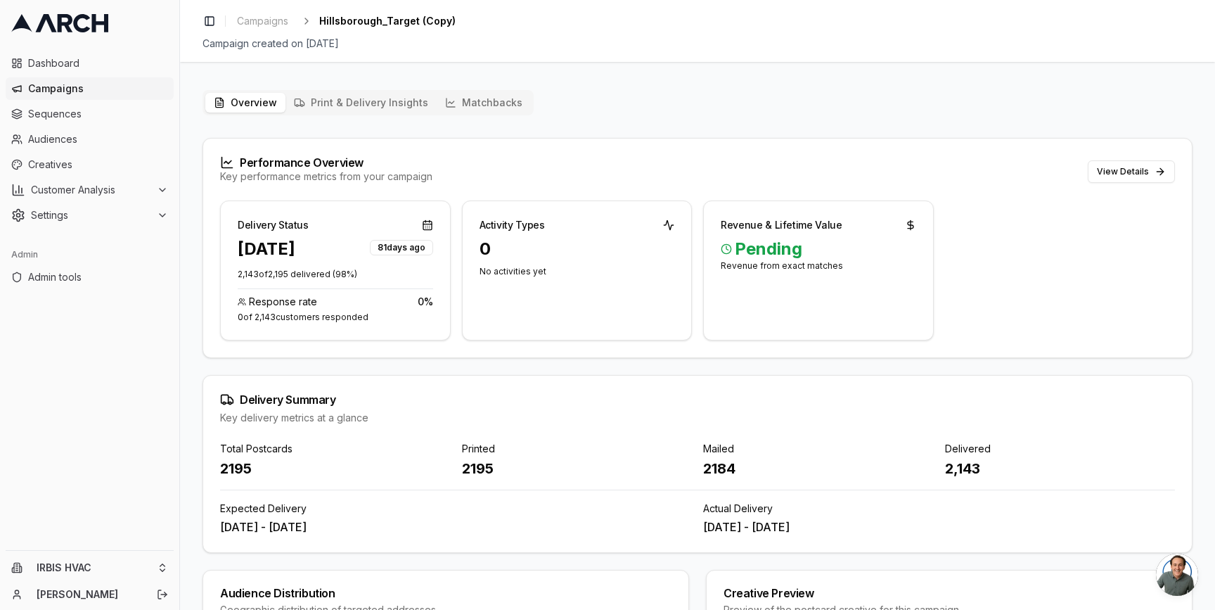
click at [477, 99] on button "Matchbacks" at bounding box center [484, 103] width 94 height 20
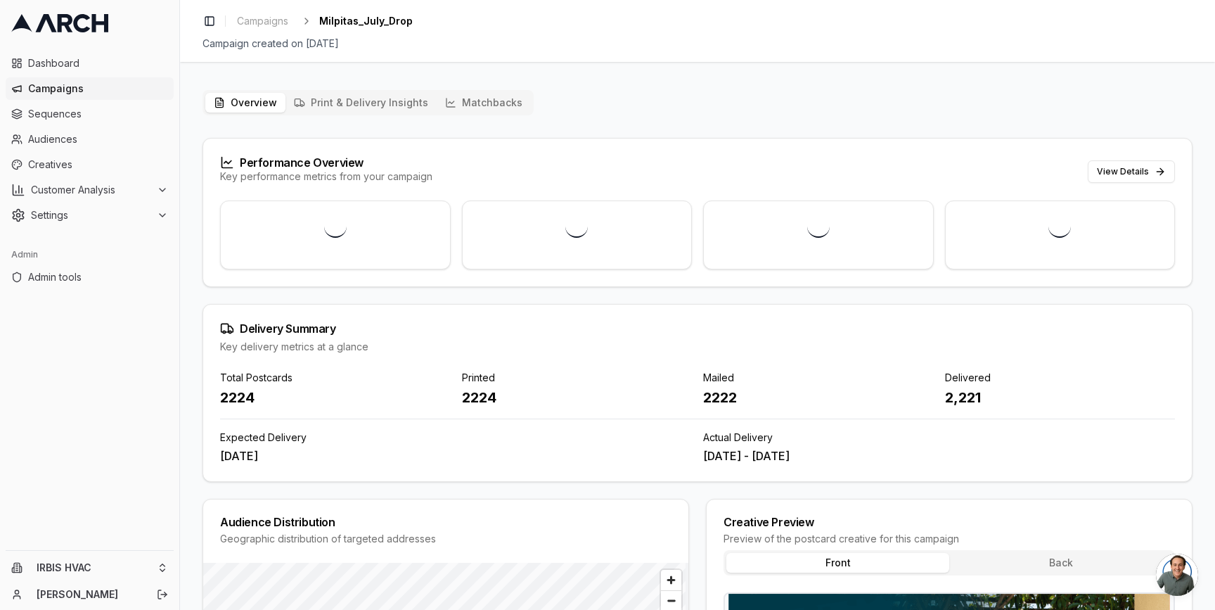
click at [463, 96] on button "Matchbacks" at bounding box center [484, 103] width 94 height 20
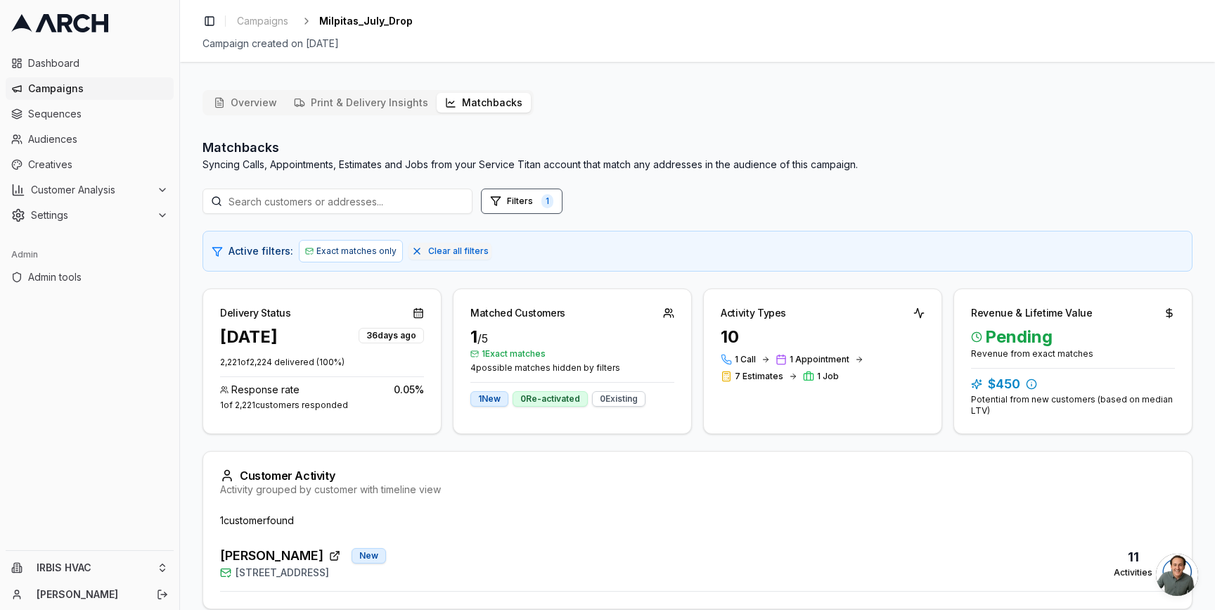
click at [420, 564] on div "[PERSON_NAME] [GEOGRAPHIC_DATA][STREET_ADDRESS] 11 Activities" at bounding box center [692, 563] width 944 height 34
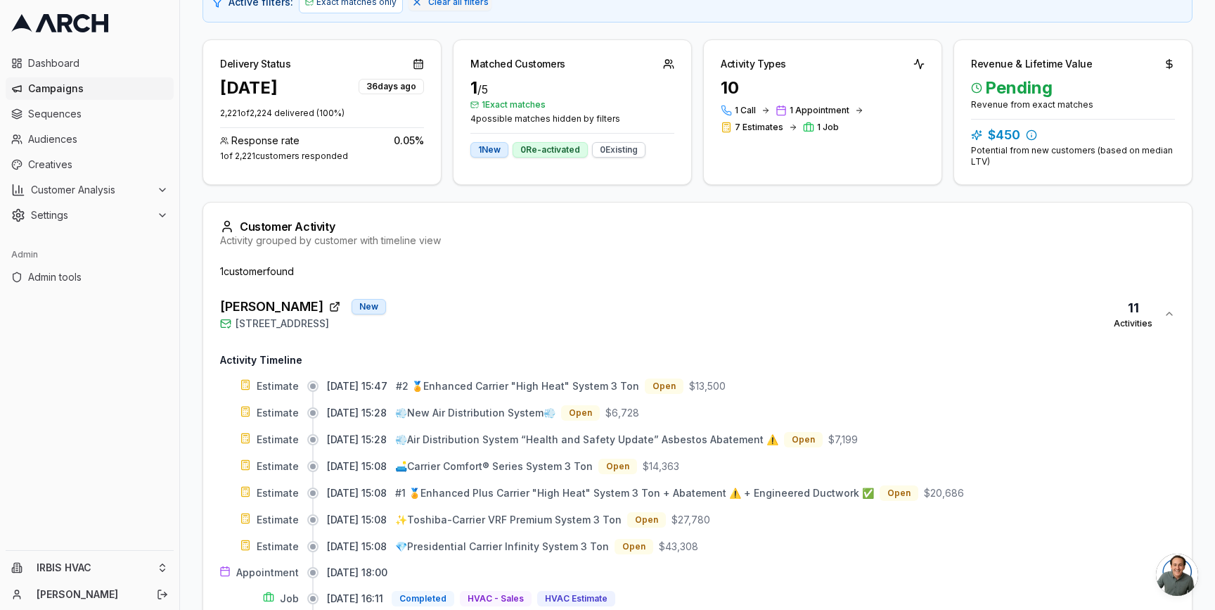
scroll to position [262, 0]
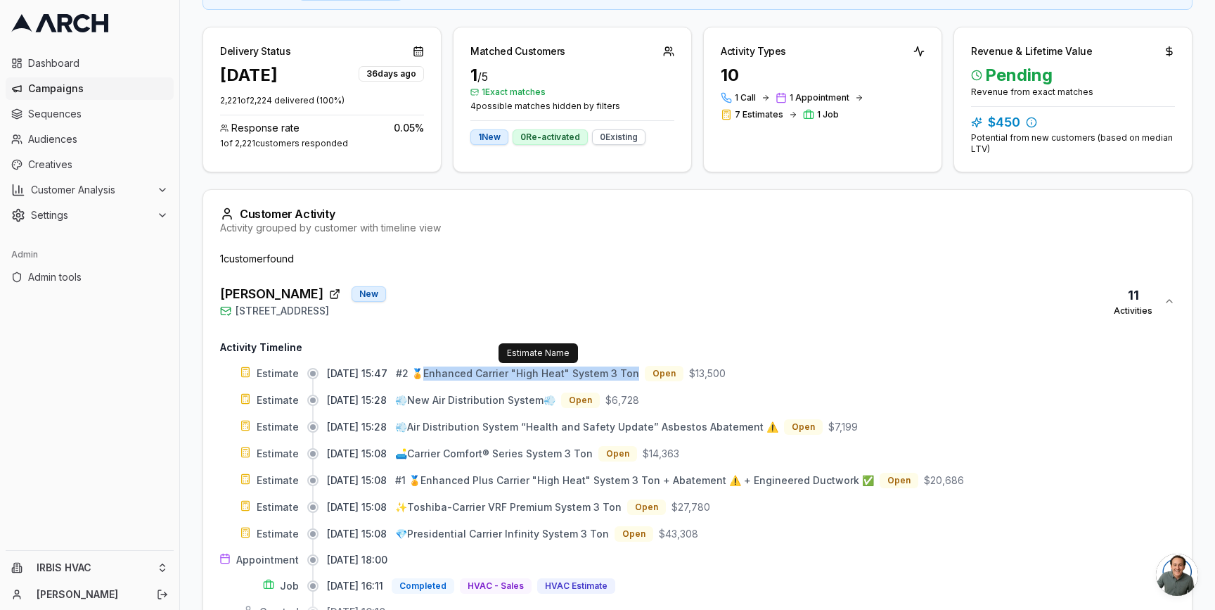
drag, startPoint x: 656, startPoint y: 375, endPoint x: 443, endPoint y: 372, distance: 213.0
click at [443, 372] on div "#2 🏅Enhanced Carrier "High Heat" System 3 Ton Open $13,500" at bounding box center [561, 373] width 330 height 15
copy span "nhanced Carrier "High Heat" System 3 Ton"
click at [494, 399] on span "💨New Air Distribution System💨" at bounding box center [475, 400] width 160 height 12
click at [537, 219] on div "Customer Activity" at bounding box center [697, 214] width 955 height 14
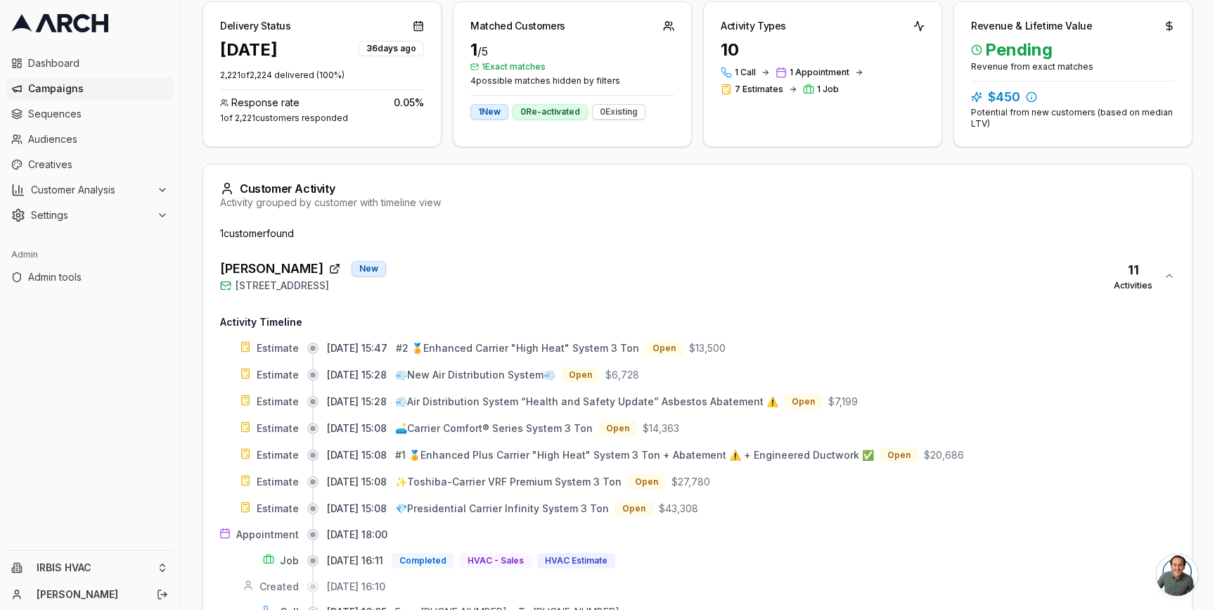
scroll to position [37, 0]
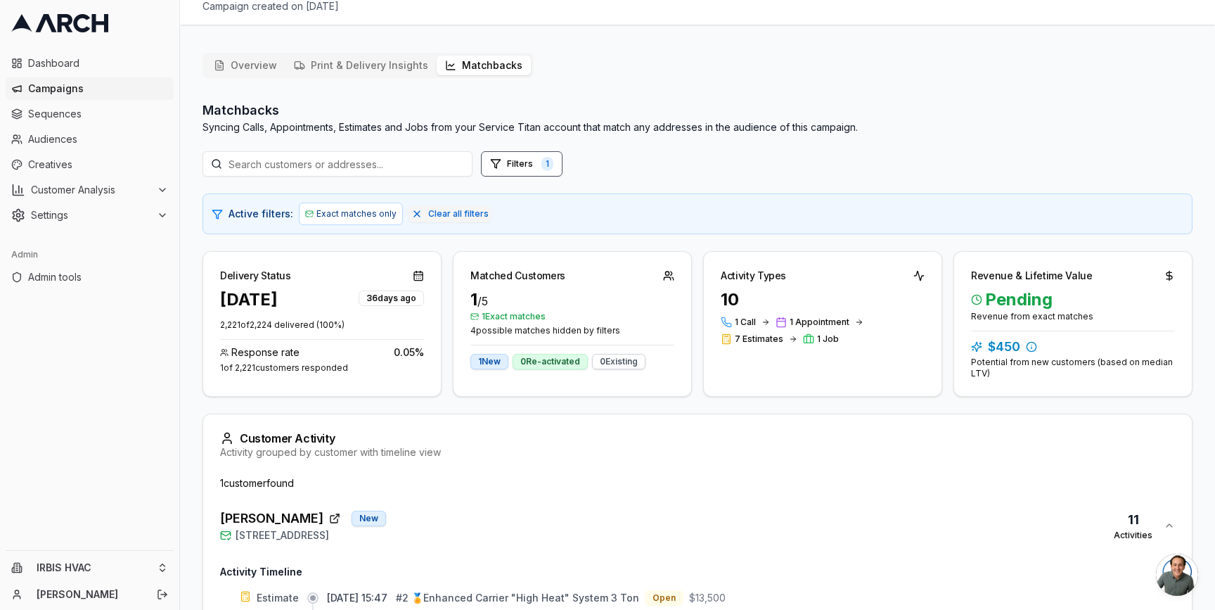
click at [264, 63] on button "Overview" at bounding box center [245, 66] width 80 height 20
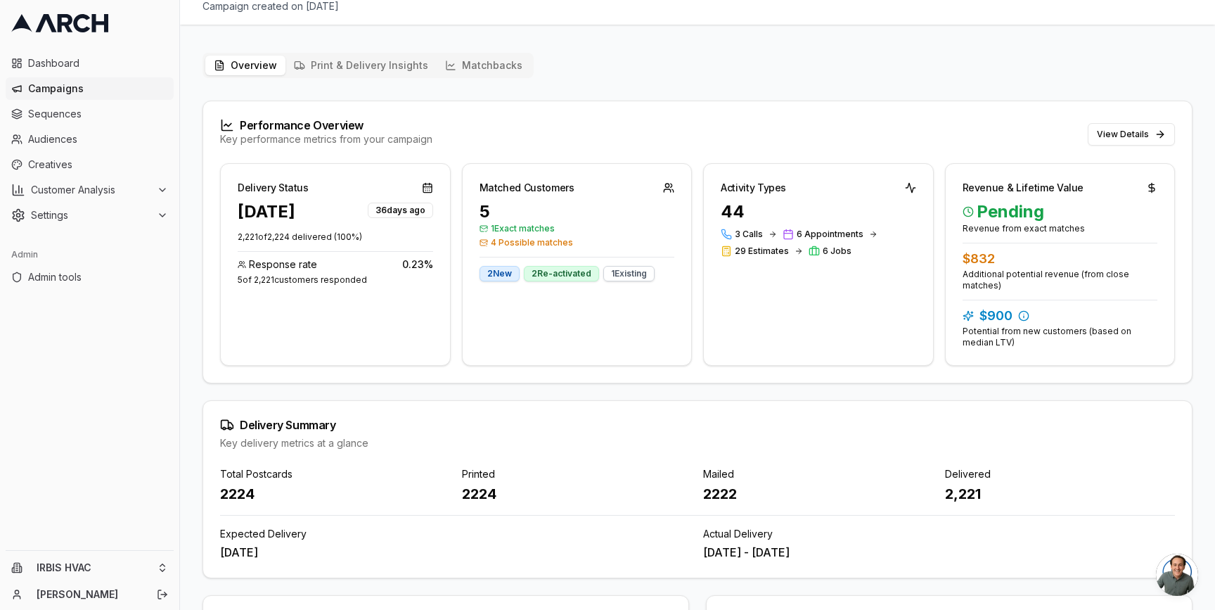
click at [487, 70] on button "Matchbacks" at bounding box center [484, 66] width 94 height 20
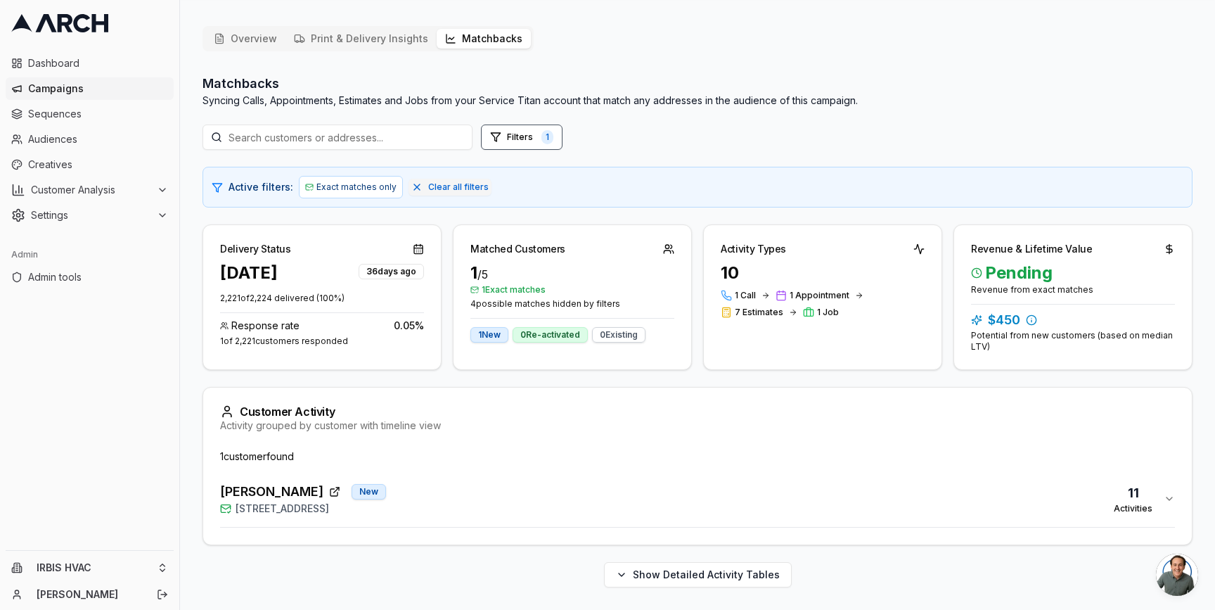
click at [480, 498] on div "[PERSON_NAME] [GEOGRAPHIC_DATA][STREET_ADDRESS] 11 Activities" at bounding box center [692, 499] width 944 height 34
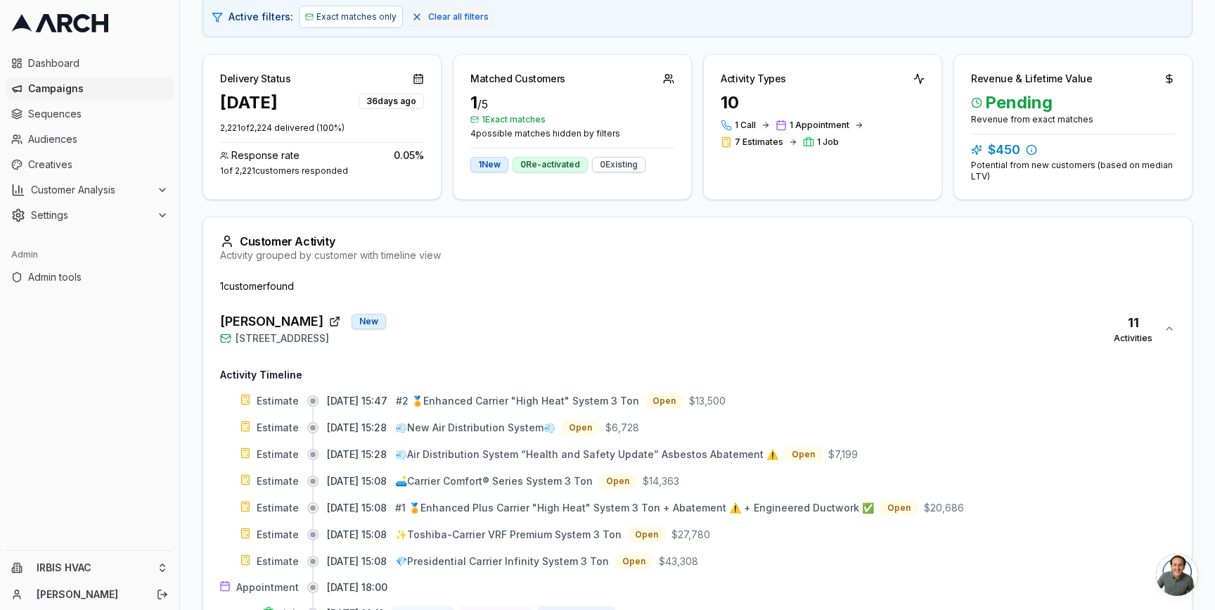
scroll to position [0, 0]
